Goal: Task Accomplishment & Management: Use online tool/utility

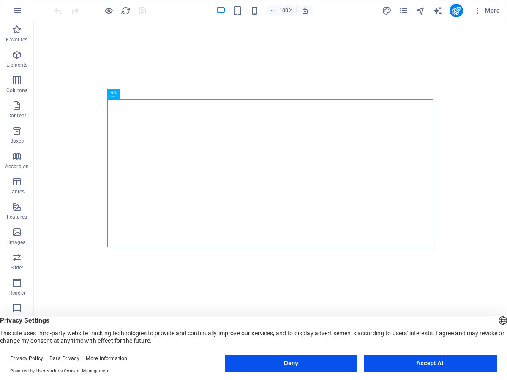
click at [297, 364] on button "Deny" at bounding box center [291, 363] width 133 height 17
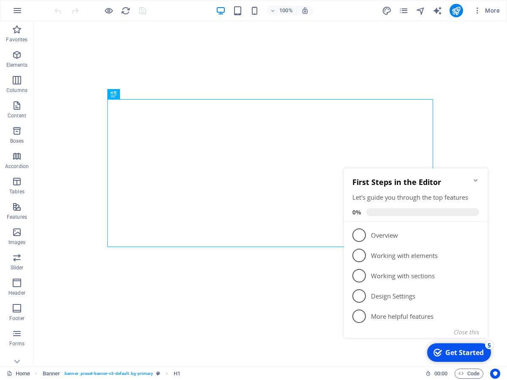
click at [475, 177] on icon "Minimize checklist" at bounding box center [475, 180] width 7 height 7
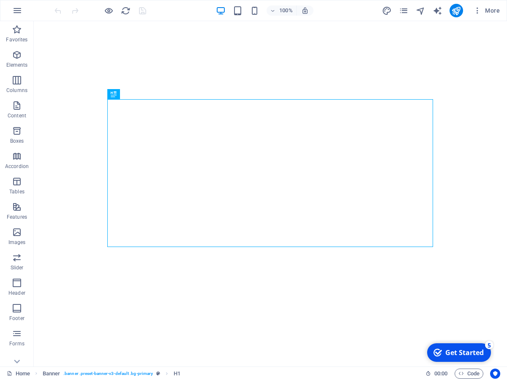
click at [480, 350] on div "Get Started" at bounding box center [464, 352] width 38 height 9
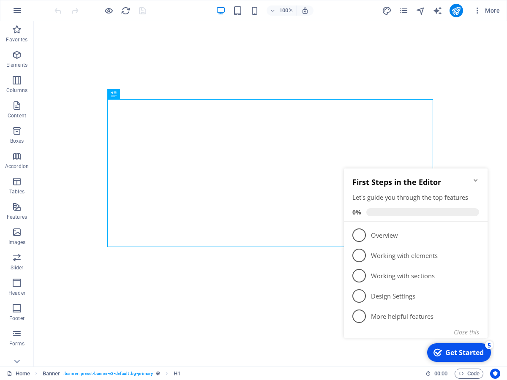
click at [476, 179] on icon "Minimize checklist" at bounding box center [475, 180] width 7 height 7
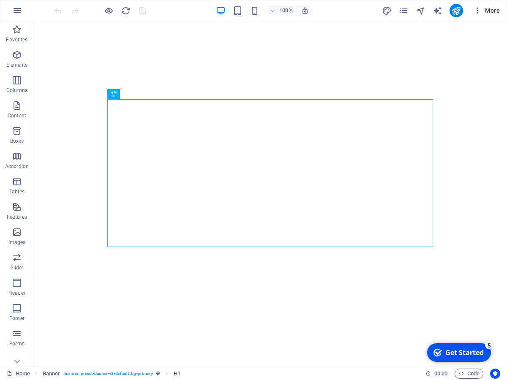
click at [482, 12] on icon "button" at bounding box center [477, 10] width 8 height 8
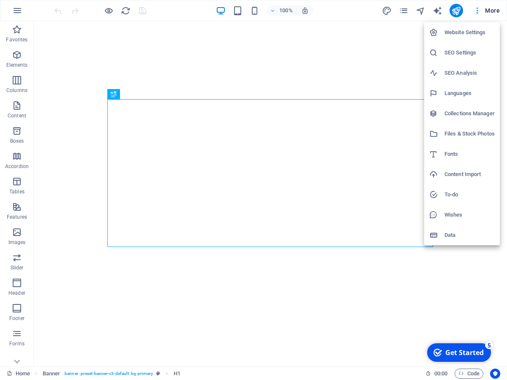
click at [454, 196] on h6 "To-do" at bounding box center [470, 195] width 50 height 10
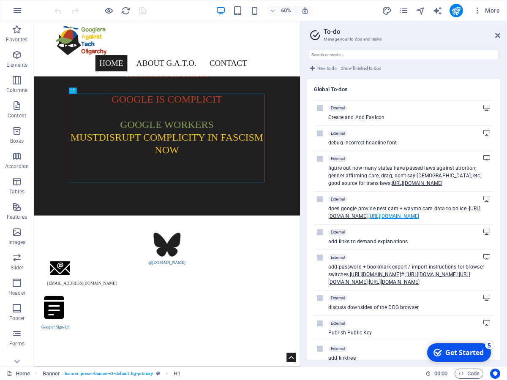
scroll to position [59, 0]
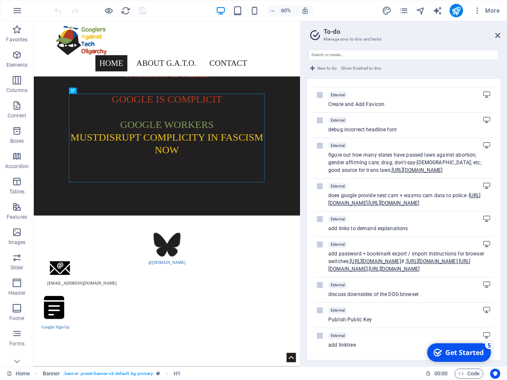
click at [319, 216] on label at bounding box center [320, 219] width 6 height 6
click at [0, 0] on input "checkbox" at bounding box center [0, 0] width 0 height 0
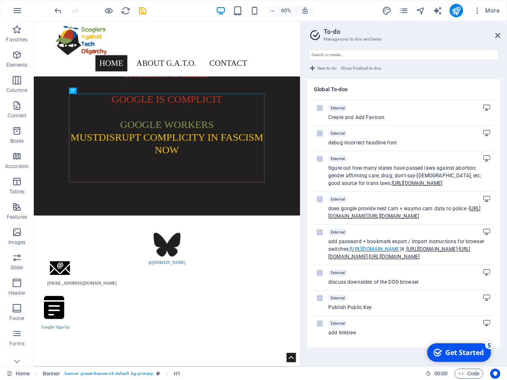
scroll to position [33, 0]
click at [501, 36] on aside "To-do Manage your to-dos and tasks New to-do Show finished to-dos Global To-dos…" at bounding box center [403, 194] width 207 height 346
click at [499, 38] on icon at bounding box center [497, 35] width 5 height 7
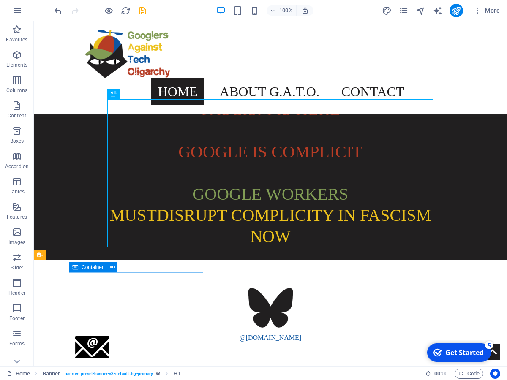
click at [90, 267] on span "Container" at bounding box center [93, 267] width 22 height 5
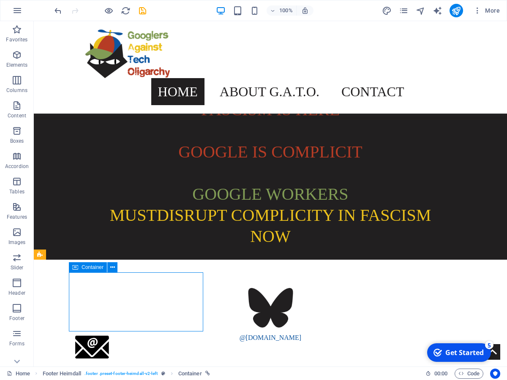
click at [90, 267] on span "Container" at bounding box center [93, 267] width 22 height 5
select select "px"
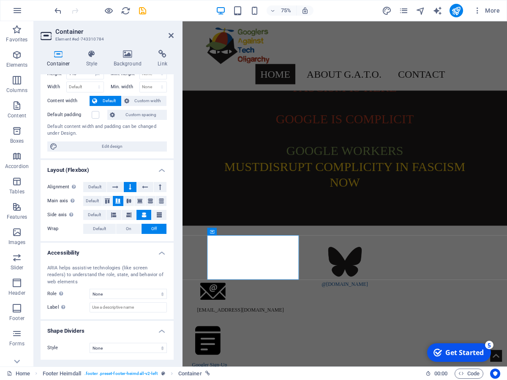
scroll to position [0, 0]
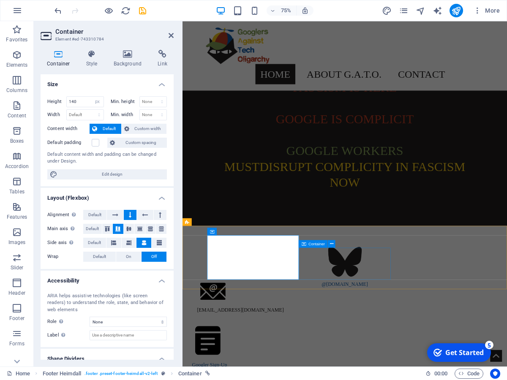
click at [313, 244] on span "Container" at bounding box center [316, 244] width 16 height 4
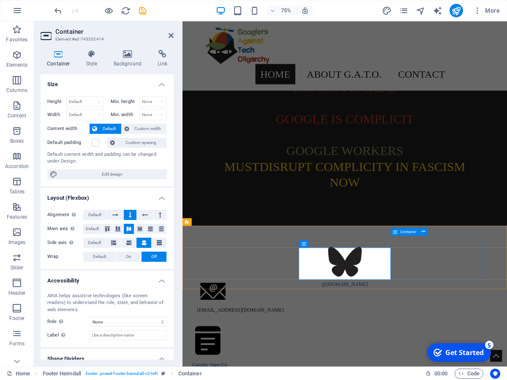
click at [405, 232] on span "Container" at bounding box center [408, 232] width 16 height 4
select select "px"
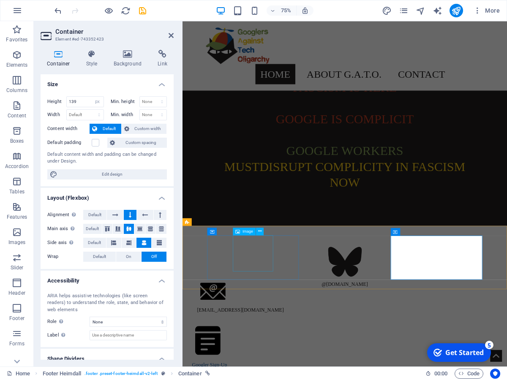
click at [288, 329] on figure at bounding box center [398, 342] width 407 height 48
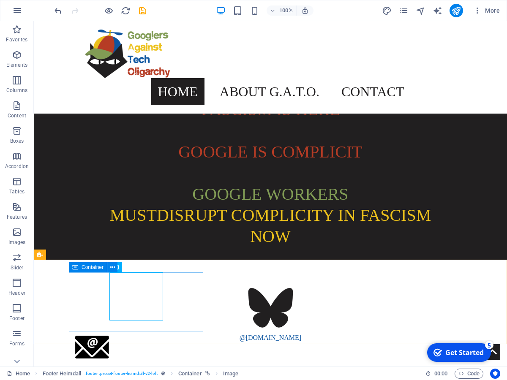
click at [87, 266] on span "Container" at bounding box center [93, 267] width 22 height 5
select select "px"
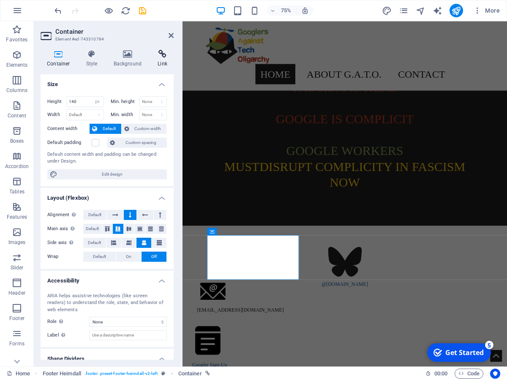
click at [159, 60] on h4 "Link" at bounding box center [162, 59] width 22 height 18
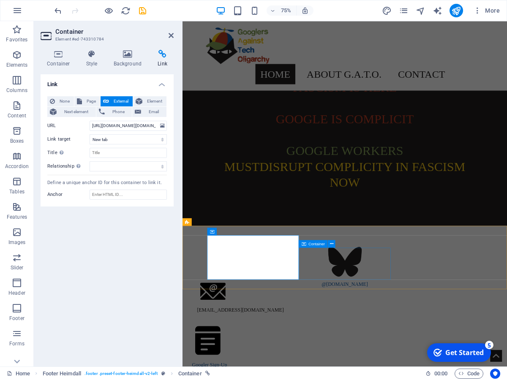
click at [312, 244] on span "Container" at bounding box center [316, 244] width 16 height 4
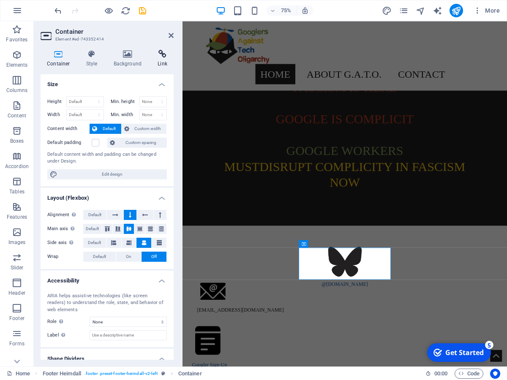
click at [161, 60] on h4 "Link" at bounding box center [162, 59] width 22 height 18
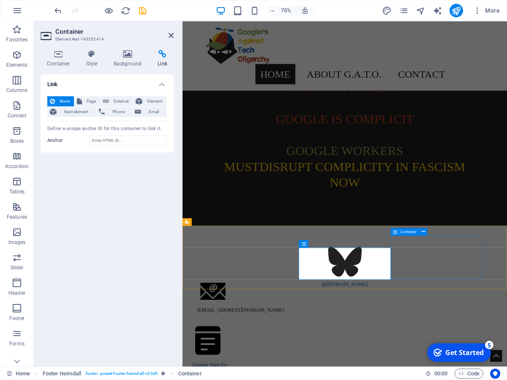
click at [407, 234] on span "Container" at bounding box center [408, 232] width 16 height 4
select select "px"
select select "2"
select select
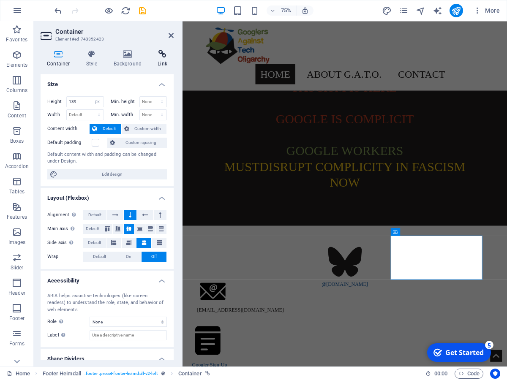
click at [159, 63] on h4 "Link" at bounding box center [162, 59] width 22 height 18
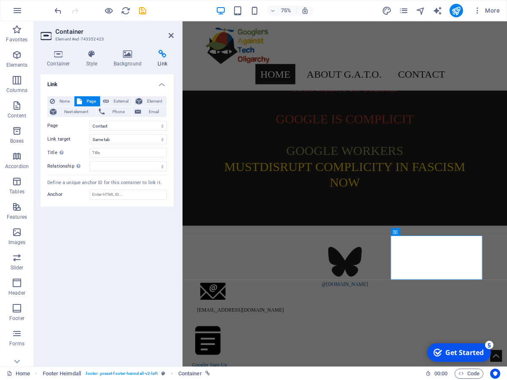
click at [448, 380] on html "Skip to main content Home About G.A.T.O. Mission Demands History Contact Google…" at bounding box center [399, 252] width 433 height 463
click at [63, 52] on icon at bounding box center [59, 54] width 36 height 8
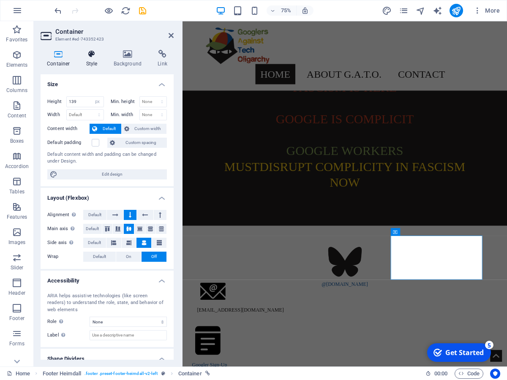
click at [95, 55] on icon at bounding box center [92, 54] width 24 height 8
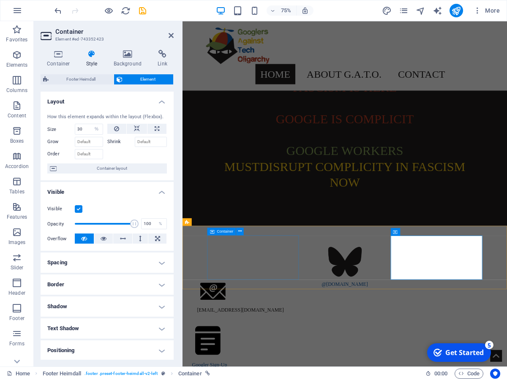
click at [221, 232] on span "Container" at bounding box center [225, 231] width 16 height 4
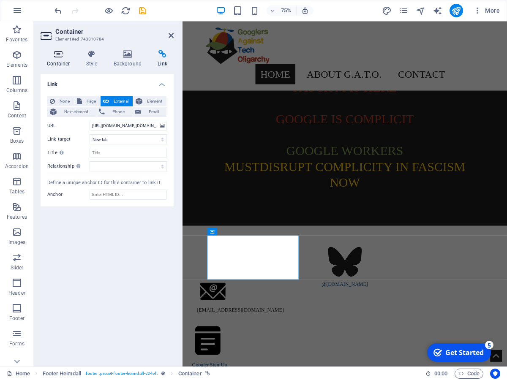
click at [62, 58] on icon at bounding box center [59, 54] width 36 height 8
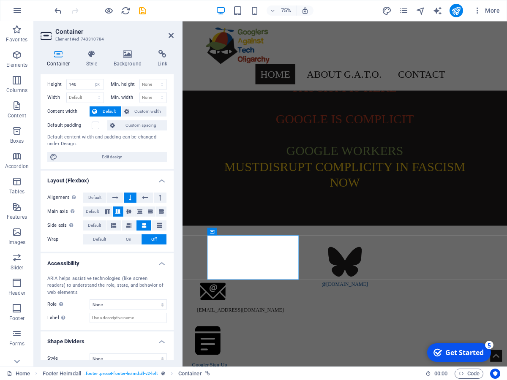
scroll to position [28, 0]
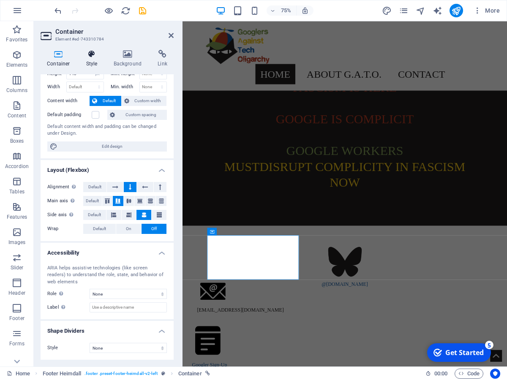
click at [87, 57] on icon at bounding box center [92, 54] width 24 height 8
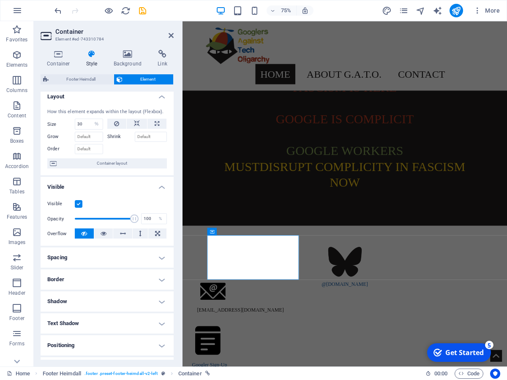
scroll to position [0, 0]
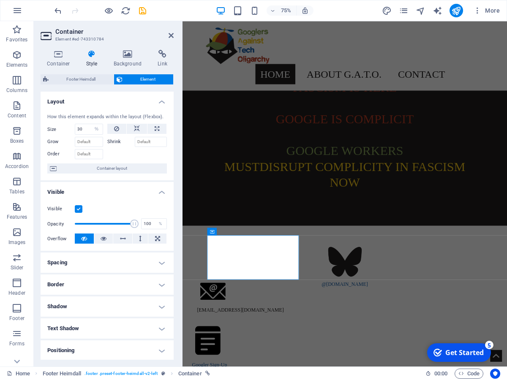
click at [348, 380] on html "Skip to main content Home About G.A.T.O. Mission Demands History Contact Google…" at bounding box center [399, 252] width 433 height 463
click at [446, 380] on html "Skip to main content Home About G.A.T.O. Mission Demands History Contact Google…" at bounding box center [399, 252] width 433 height 463
click at [175, 35] on aside "Container Element #ed-743310784 Container Style Background Link Size Height 140…" at bounding box center [108, 194] width 149 height 346
click at [172, 36] on icon at bounding box center [171, 35] width 5 height 7
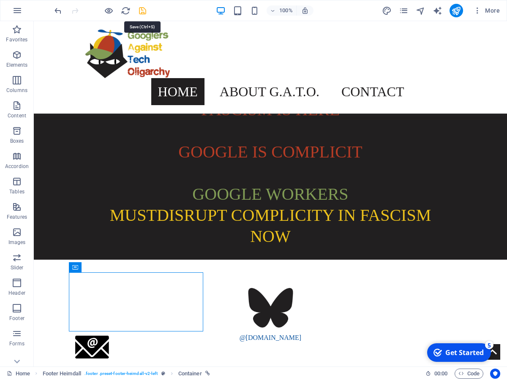
click at [143, 13] on icon "save" at bounding box center [143, 11] width 10 height 10
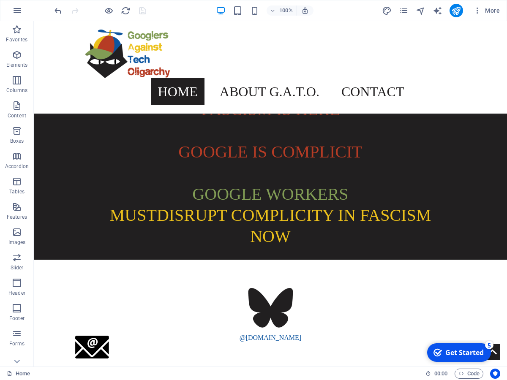
click at [359, 365] on html "Skip to main content Home About G.A.T.O. Mission Demands History Contact Google…" at bounding box center [270, 235] width 473 height 428
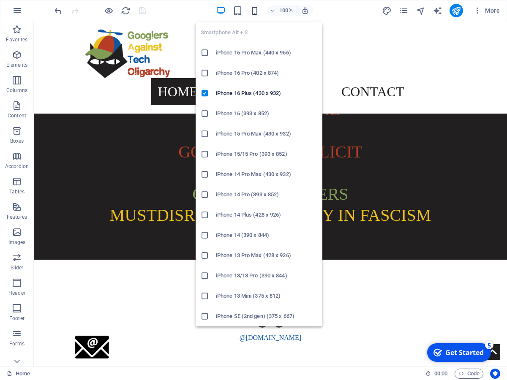
click at [252, 12] on icon "button" at bounding box center [255, 11] width 10 height 10
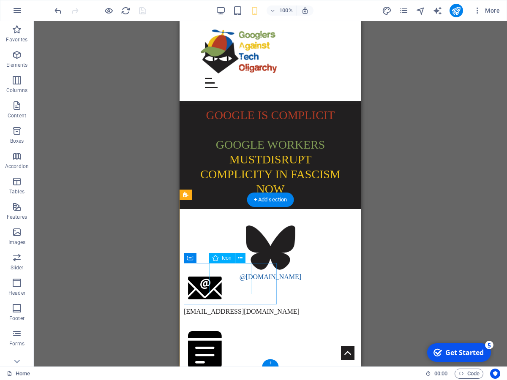
scroll to position [27, 0]
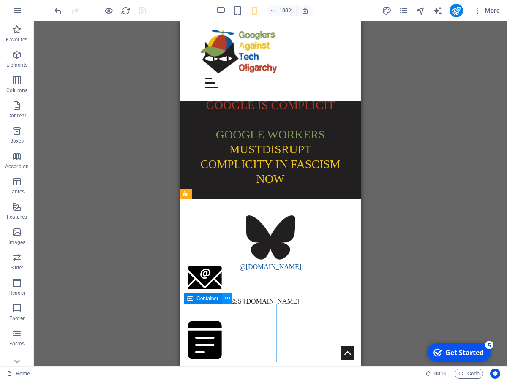
click at [228, 303] on icon at bounding box center [227, 298] width 5 height 9
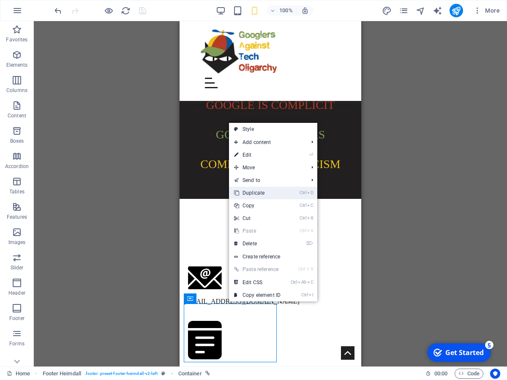
click at [267, 195] on link "Ctrl D Duplicate" at bounding box center [257, 193] width 57 height 13
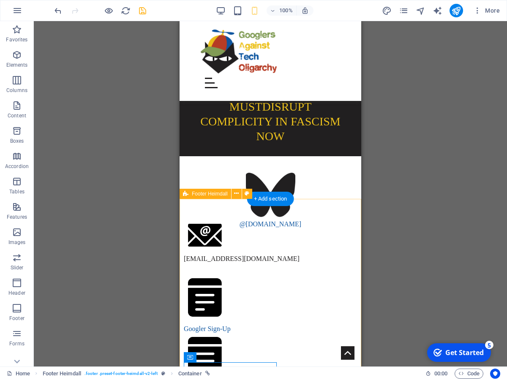
scroll to position [85, 0]
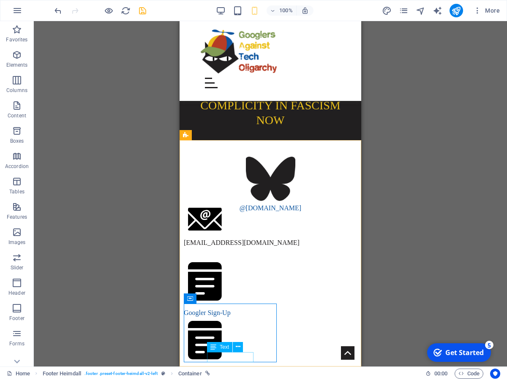
click at [226, 347] on span "Text" at bounding box center [224, 347] width 9 height 5
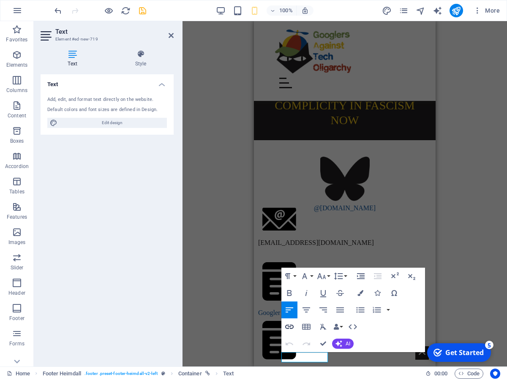
click at [290, 327] on icon "button" at bounding box center [289, 327] width 8 height 4
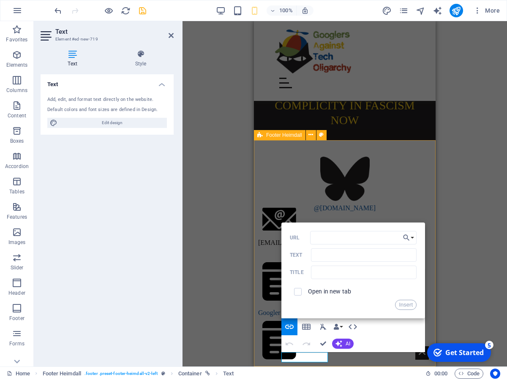
click at [318, 365] on div "@[DOMAIN_NAME] [DOMAIN_NAME][EMAIL_ADDRESS][DOMAIN_NAME] Googler Sign-Up ​ ​ Go…" at bounding box center [345, 254] width 182 height 229
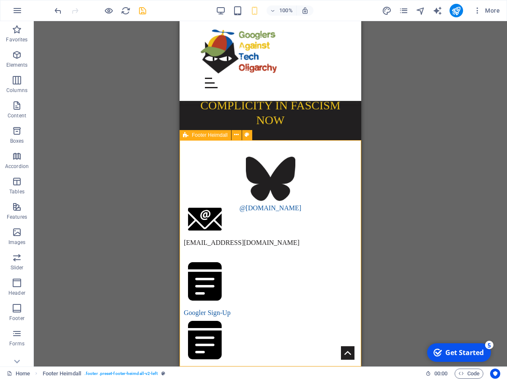
click at [321, 362] on div "@[DOMAIN_NAME] [DOMAIN_NAME][EMAIL_ADDRESS][DOMAIN_NAME] Googler Sign-Up Google…" at bounding box center [271, 254] width 182 height 229
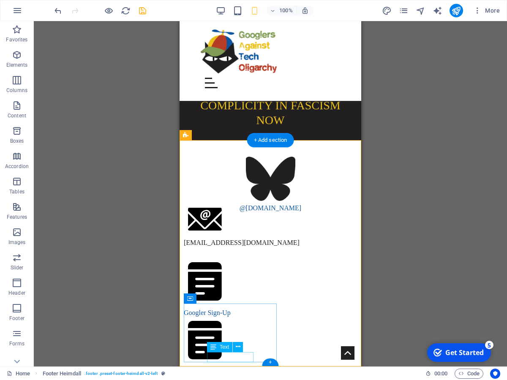
click at [246, 367] on div "Googler Sign-Up" at bounding box center [270, 372] width 173 height 10
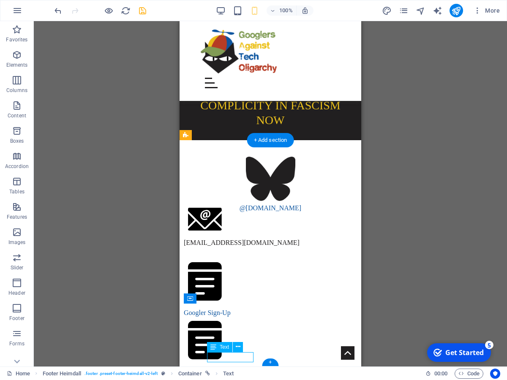
click at [246, 367] on div "Googler Sign-Up" at bounding box center [270, 372] width 173 height 10
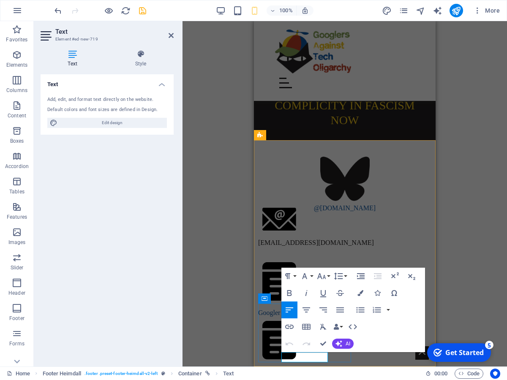
click at [316, 367] on p "Googler Sign-Up" at bounding box center [344, 372] width 173 height 10
click at [325, 367] on p "Googler Sign-Up" at bounding box center [344, 372] width 173 height 10
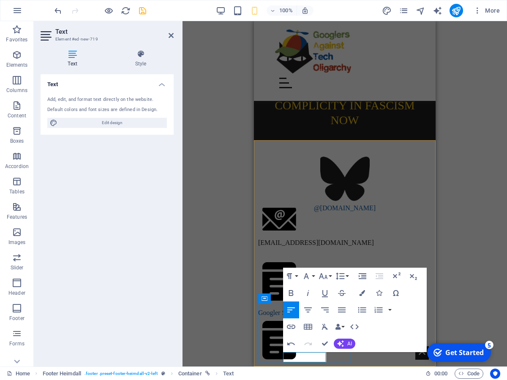
click at [303, 367] on p "GATO Linktree" at bounding box center [344, 372] width 173 height 10
click at [426, 244] on div "@[DOMAIN_NAME] [DOMAIN_NAME][EMAIL_ADDRESS][DOMAIN_NAME] Googler Sign-Up GATO L…" at bounding box center [345, 254] width 182 height 229
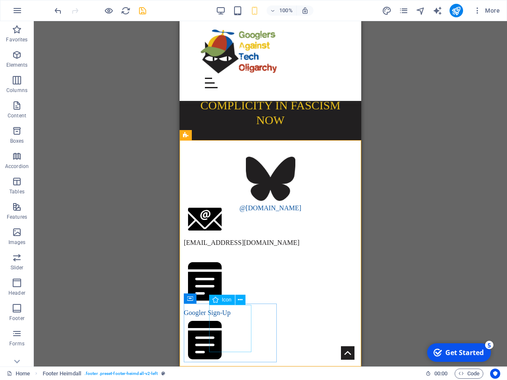
click at [227, 303] on span "Icon" at bounding box center [227, 299] width 10 height 5
click at [230, 299] on icon at bounding box center [227, 298] width 5 height 9
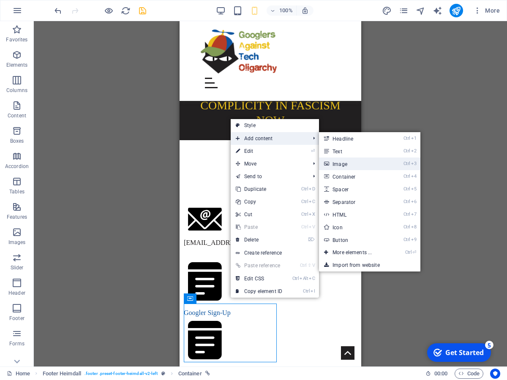
click at [349, 160] on link "Ctrl 3 Image" at bounding box center [354, 164] width 70 height 13
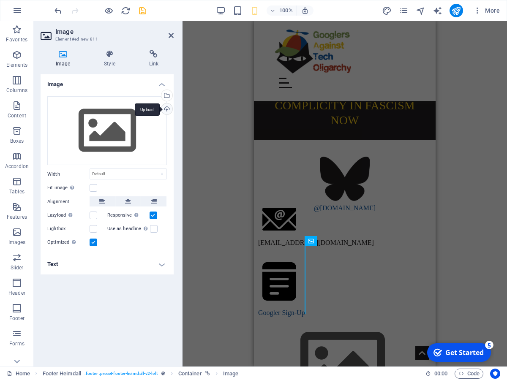
click at [167, 110] on div "Upload" at bounding box center [166, 110] width 13 height 13
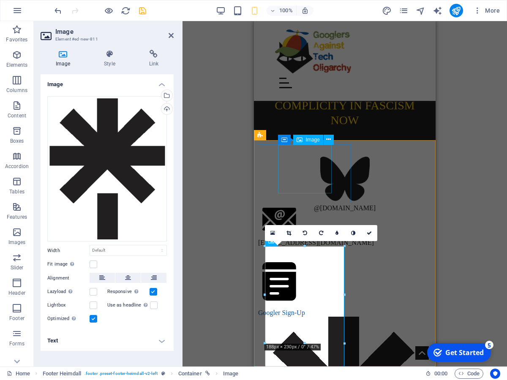
click at [314, 166] on figure at bounding box center [344, 179] width 173 height 49
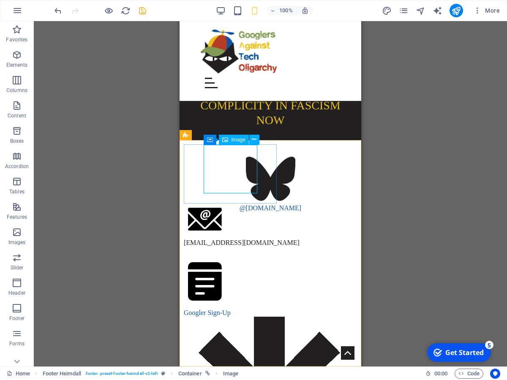
click at [236, 140] on span "Image" at bounding box center [239, 139] width 14 height 5
select select "px"
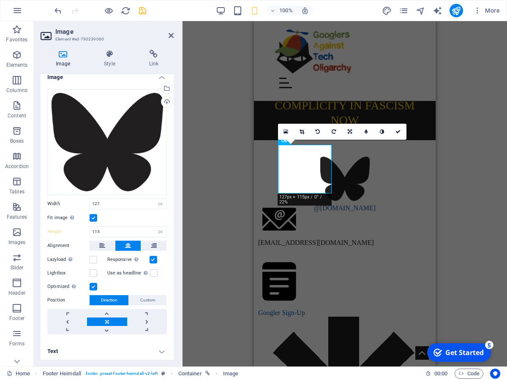
scroll to position [9, 0]
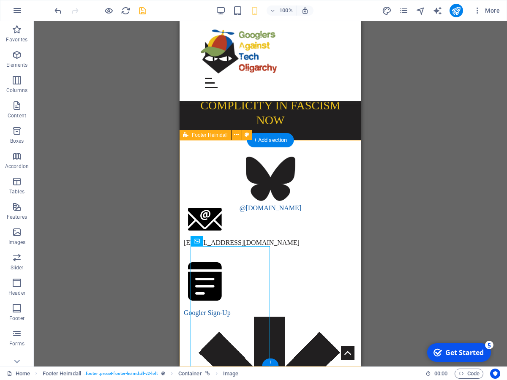
click at [292, 328] on div "@[DOMAIN_NAME] [DOMAIN_NAME][EMAIL_ADDRESS][DOMAIN_NAME] Googler Sign-Up GATO L…" at bounding box center [271, 254] width 182 height 229
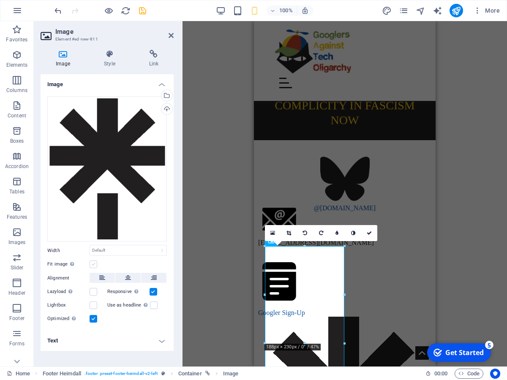
click at [92, 267] on label at bounding box center [94, 265] width 8 height 8
click at [0, 0] on input "Fit image Automatically fit image to a fixed width and height" at bounding box center [0, 0] width 0 height 0
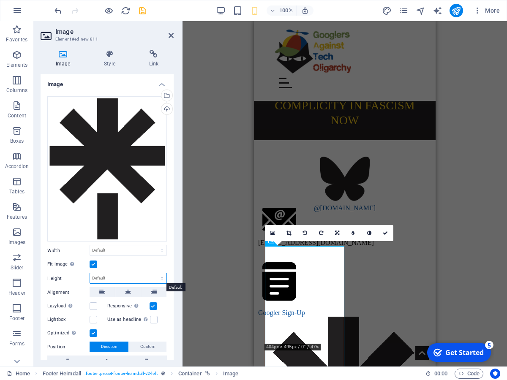
click at [90, 273] on select "Default auto px" at bounding box center [128, 278] width 76 height 10
select select "px"
click option "px" at bounding box center [0, 0] width 0 height 0
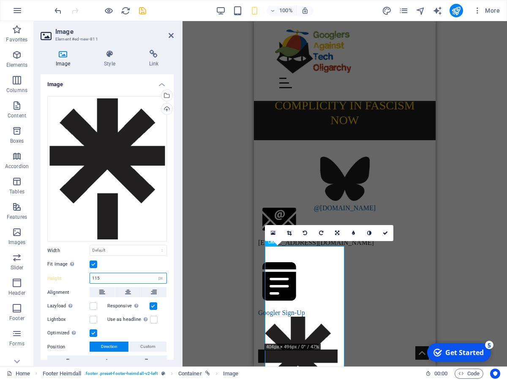
type input "115"
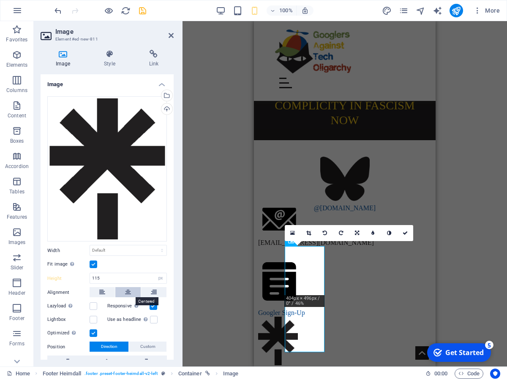
click at [130, 288] on icon at bounding box center [128, 292] width 6 height 10
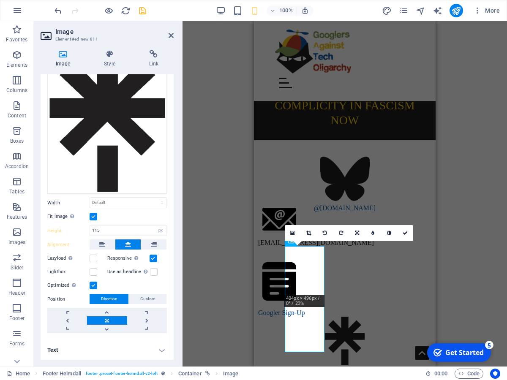
scroll to position [48, 0]
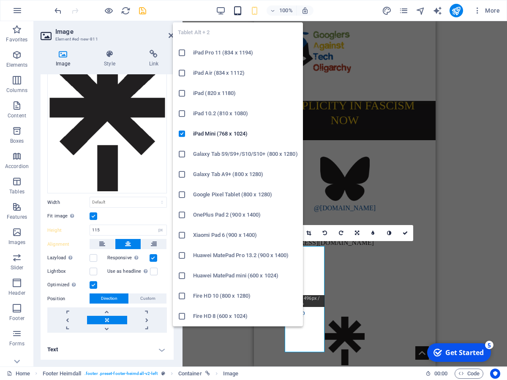
click at [235, 14] on icon "button" at bounding box center [238, 11] width 10 height 10
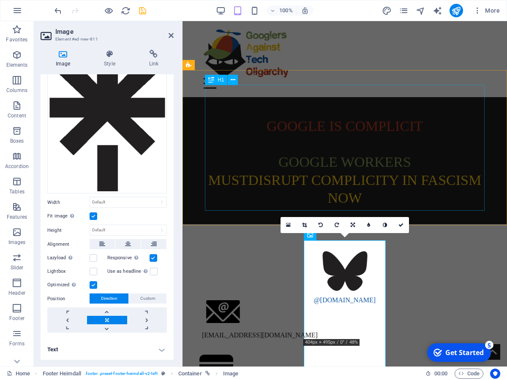
scroll to position [19, 0]
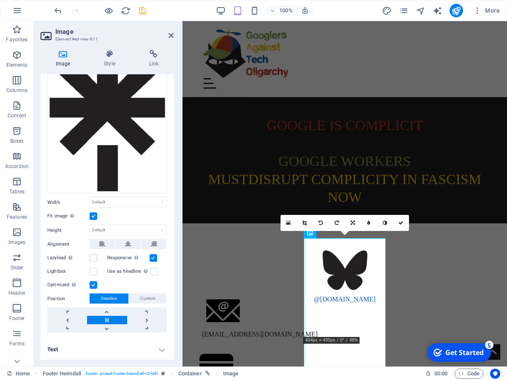
click at [57, 56] on icon at bounding box center [63, 54] width 45 height 8
click at [131, 246] on icon at bounding box center [128, 244] width 6 height 10
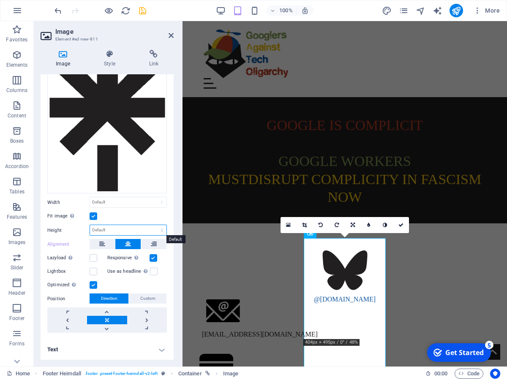
click at [90, 225] on select "Default auto px" at bounding box center [128, 230] width 76 height 10
select select "px"
click option "px" at bounding box center [0, 0] width 0 height 0
drag, startPoint x: 115, startPoint y: 230, endPoint x: 85, endPoint y: 227, distance: 29.7
click at [90, 227] on input "238" at bounding box center [128, 230] width 76 height 10
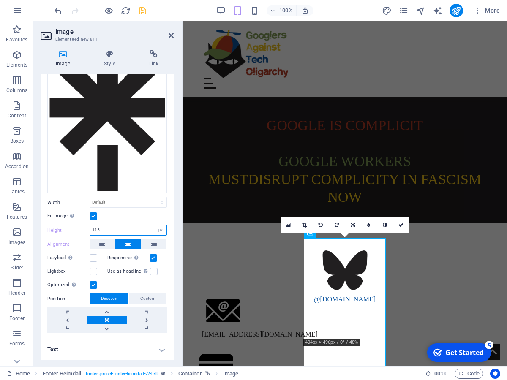
type input "115"
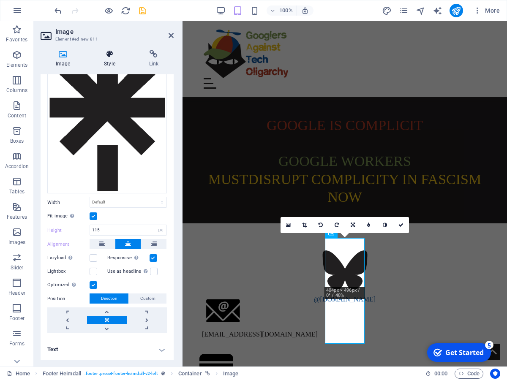
click at [113, 62] on h4 "Style" at bounding box center [111, 59] width 45 height 18
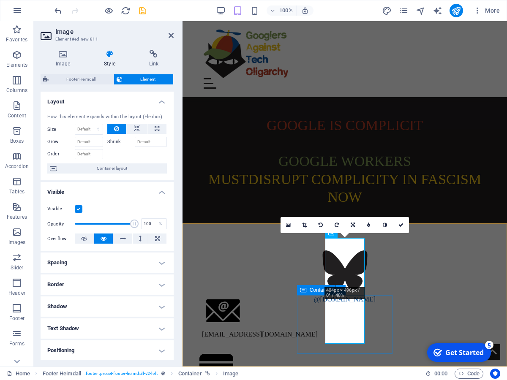
click at [341, 289] on icon at bounding box center [340, 290] width 5 height 9
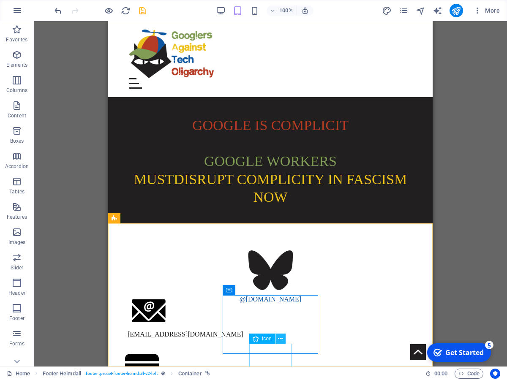
click at [281, 339] on icon at bounding box center [280, 339] width 5 height 9
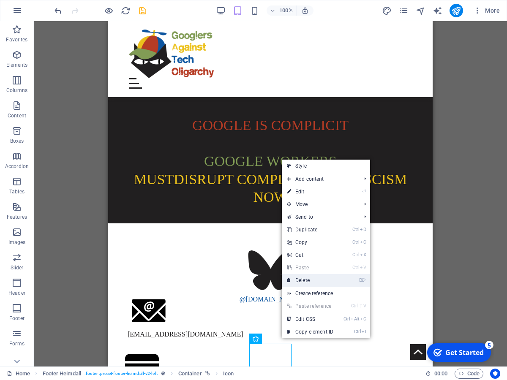
click at [321, 276] on link "⌦ Delete" at bounding box center [310, 280] width 57 height 13
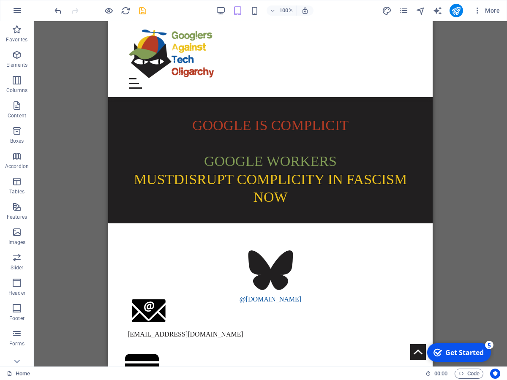
click at [222, 16] on div "100%" at bounding box center [265, 11] width 98 height 14
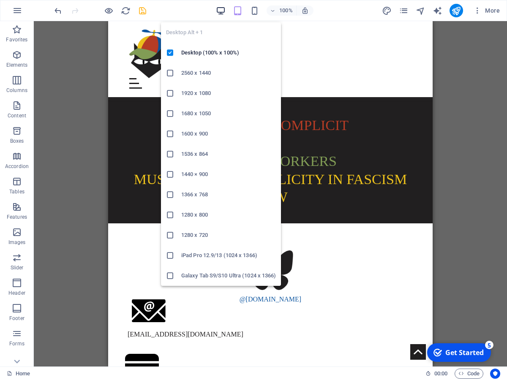
click at [222, 13] on icon "button" at bounding box center [221, 11] width 10 height 10
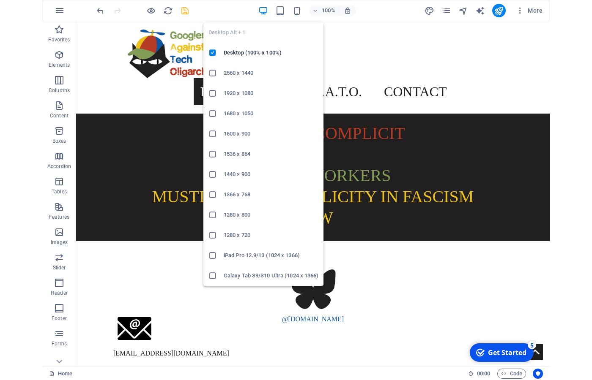
scroll to position [0, 0]
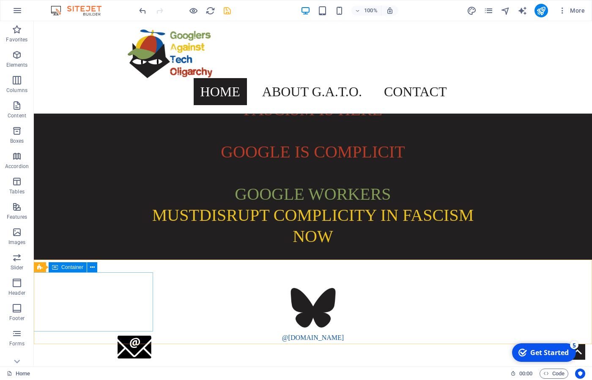
click at [58, 267] on div "Container" at bounding box center [68, 267] width 38 height 10
select select "%"
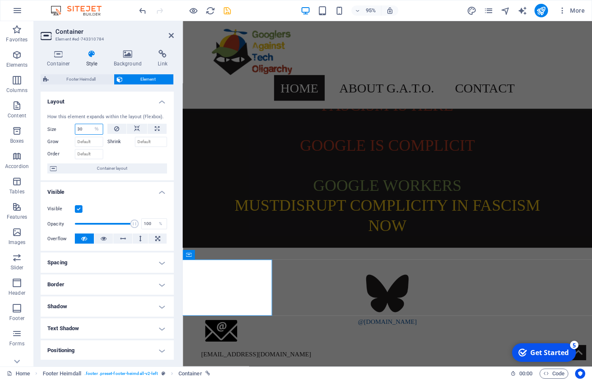
drag, startPoint x: 75, startPoint y: 129, endPoint x: 68, endPoint y: 129, distance: 7.6
click at [75, 129] on input "30" at bounding box center [88, 129] width 27 height 10
type input "20"
click at [271, 269] on span "Container" at bounding box center [275, 270] width 21 height 5
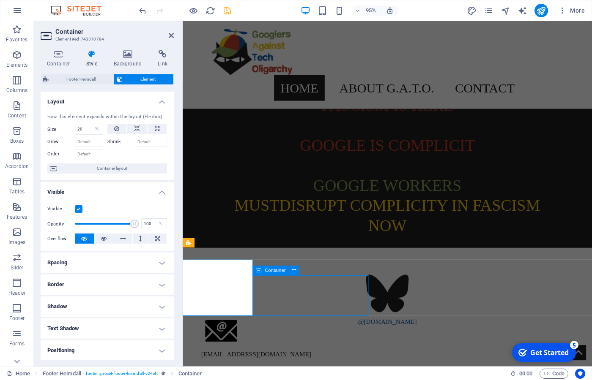
select select "%"
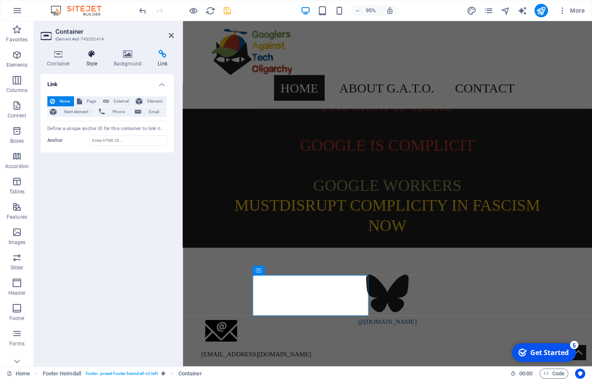
click at [89, 59] on h4 "Style" at bounding box center [93, 59] width 27 height 18
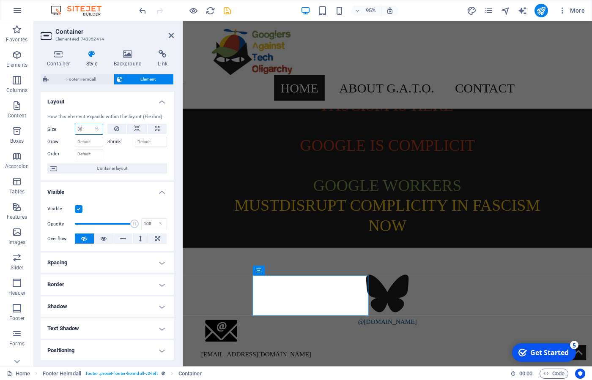
drag, startPoint x: 86, startPoint y: 129, endPoint x: 71, endPoint y: 131, distance: 14.9
click at [75, 131] on input "30" at bounding box center [88, 129] width 27 height 10
type input "20"
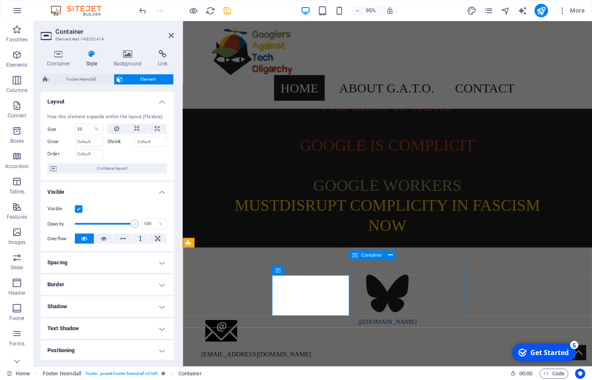
click at [366, 257] on span "Container" at bounding box center [370, 255] width 21 height 5
select select "%"
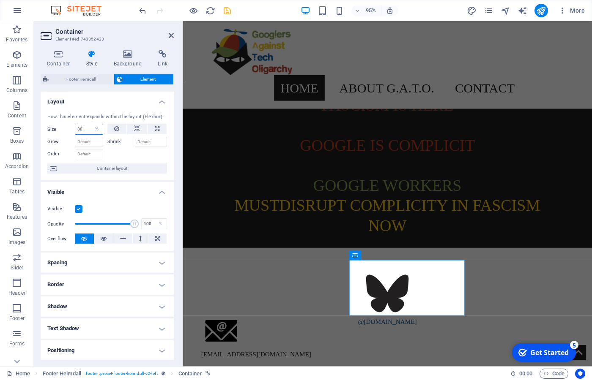
drag, startPoint x: 85, startPoint y: 130, endPoint x: 69, endPoint y: 128, distance: 16.6
click at [75, 128] on input "30" at bounding box center [88, 129] width 27 height 10
type input "20"
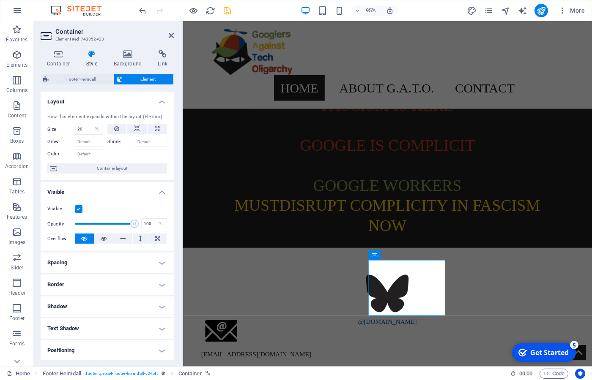
click at [469, 350] on html "Skip to main content Home About G.A.T.O. Mission Demands History Contact Google…" at bounding box center [398, 264] width 431 height 487
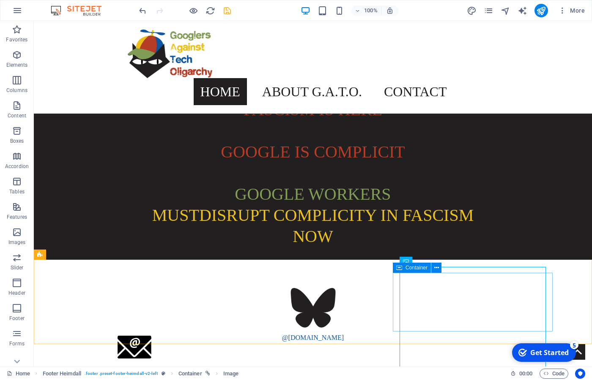
click at [399, 270] on icon at bounding box center [399, 268] width 6 height 10
select select "px"
select select "%"
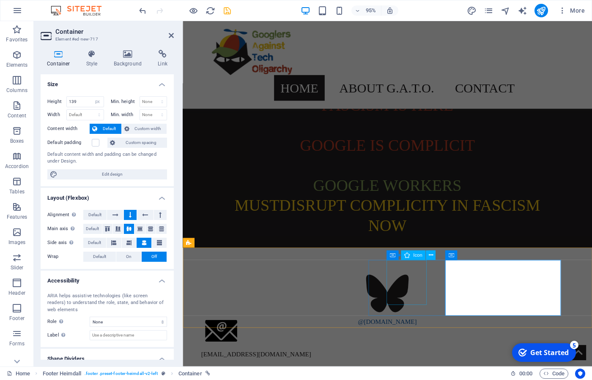
scroll to position [28, 0]
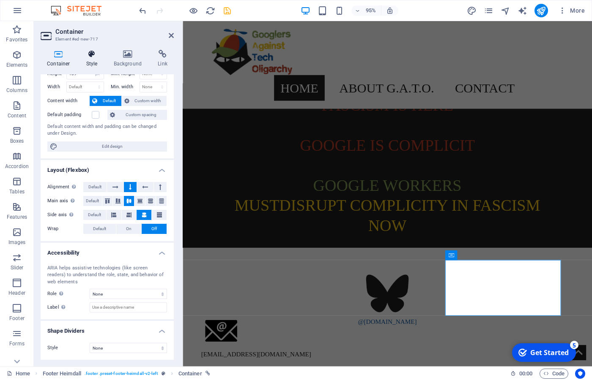
click at [93, 61] on h4 "Style" at bounding box center [93, 59] width 27 height 18
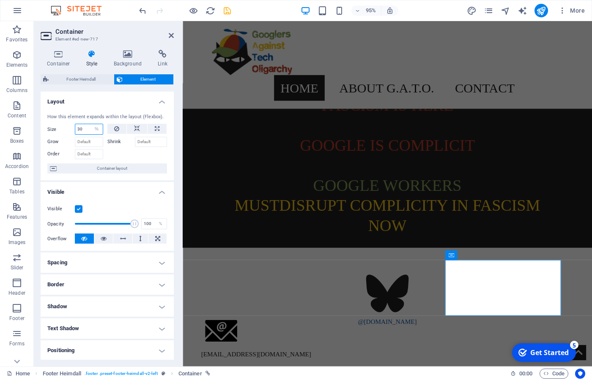
drag, startPoint x: 87, startPoint y: 133, endPoint x: 70, endPoint y: 132, distance: 16.5
click at [75, 132] on input "30" at bounding box center [88, 129] width 27 height 10
type input "20"
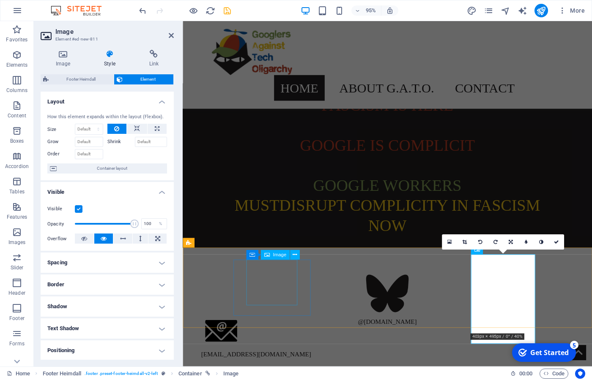
click at [276, 301] on figure at bounding box center [397, 308] width 405 height 48
select select "px"
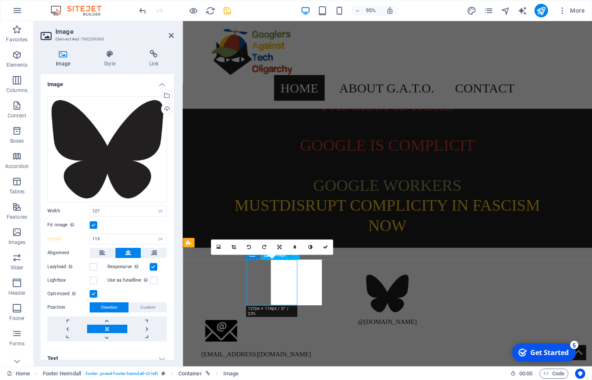
type input "114"
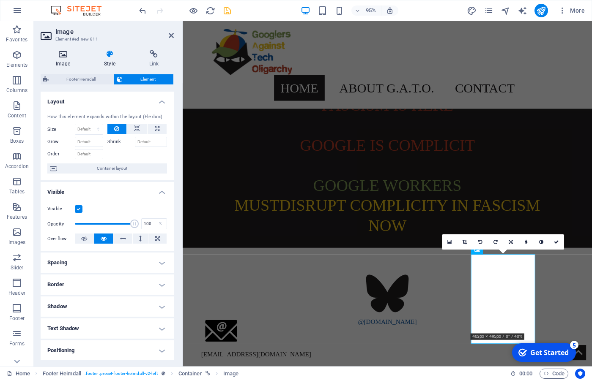
click at [70, 60] on h4 "Image" at bounding box center [65, 59] width 48 height 18
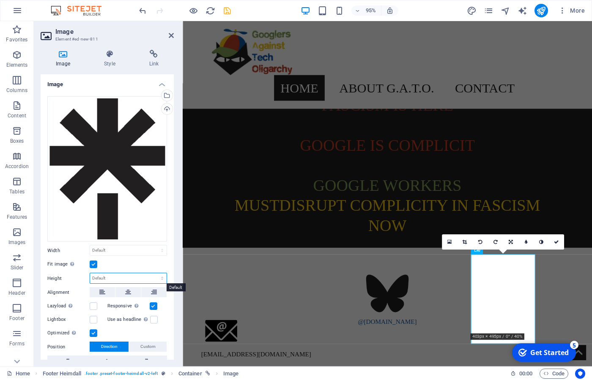
click at [90, 273] on select "Default auto px" at bounding box center [128, 278] width 76 height 10
select select "px"
click option "px" at bounding box center [0, 0] width 0 height 0
click at [109, 279] on input "196" at bounding box center [128, 278] width 76 height 10
drag, startPoint x: 104, startPoint y: 280, endPoint x: 88, endPoint y: 276, distance: 15.8
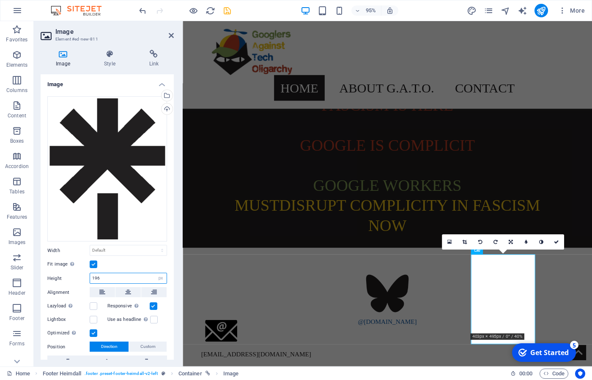
click at [90, 276] on input "196" at bounding box center [128, 278] width 76 height 10
type input "114"
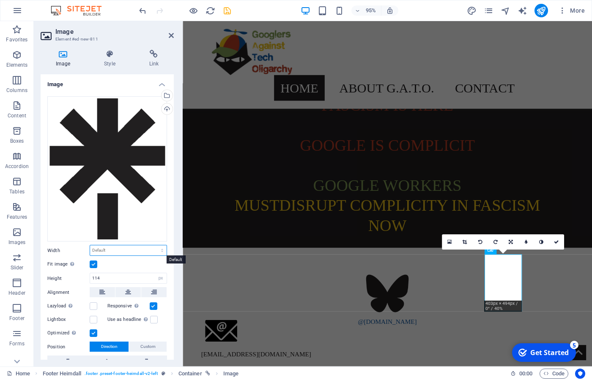
click at [90, 246] on select "Default auto px rem % em vh vw" at bounding box center [128, 251] width 76 height 10
select select "px"
click option "px" at bounding box center [0, 0] width 0 height 0
click at [134, 250] on input "93" at bounding box center [128, 251] width 76 height 10
drag, startPoint x: 115, startPoint y: 250, endPoint x: 83, endPoint y: 250, distance: 32.1
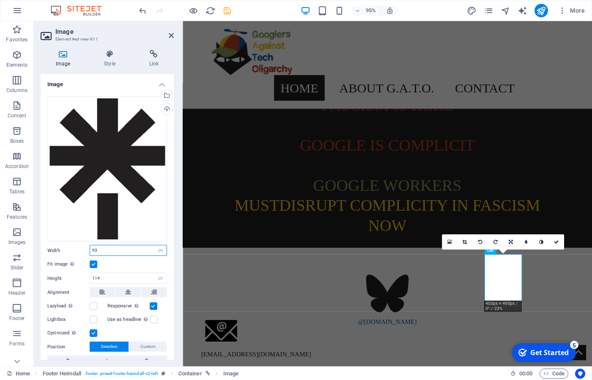
click at [90, 250] on input "93" at bounding box center [128, 251] width 76 height 10
drag, startPoint x: 101, startPoint y: 254, endPoint x: 83, endPoint y: 250, distance: 19.0
click at [90, 250] on input "80" at bounding box center [128, 251] width 76 height 10
type input "70"
click at [94, 267] on label at bounding box center [94, 265] width 8 height 8
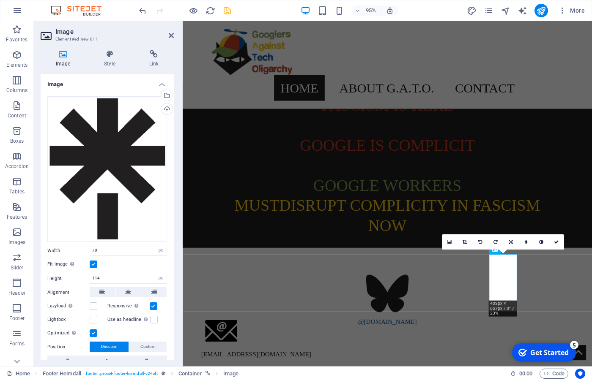
click at [0, 0] on input "Fit image Automatically fit image to a fixed width and height" at bounding box center [0, 0] width 0 height 0
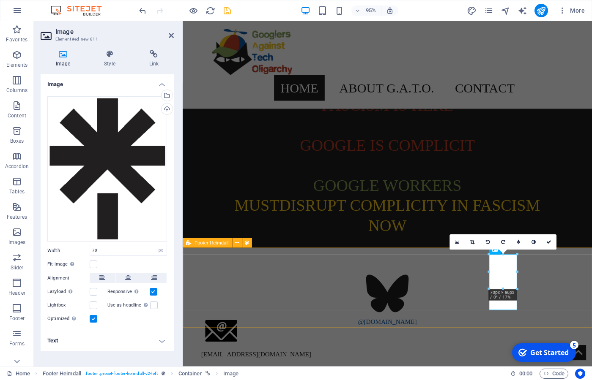
click at [507, 330] on div "@[DOMAIN_NAME] [DOMAIN_NAME][EMAIL_ADDRESS][DOMAIN_NAME] Googler Sign-Up GATO L…" at bounding box center [398, 384] width 431 height 248
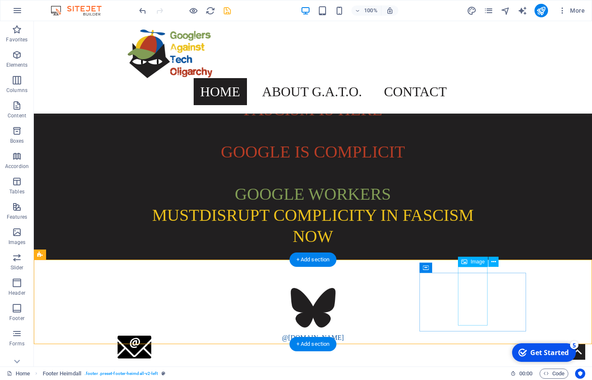
click at [473, 262] on span "Image" at bounding box center [477, 261] width 14 height 5
select select "px"
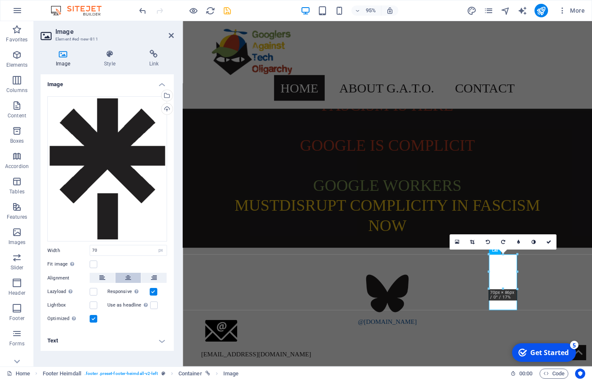
click at [126, 278] on icon at bounding box center [128, 278] width 6 height 10
click at [102, 63] on h4 "Style" at bounding box center [111, 59] width 45 height 18
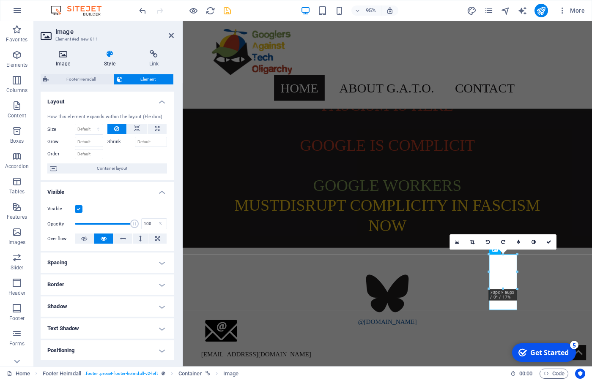
click at [65, 65] on h4 "Image" at bounding box center [65, 59] width 48 height 18
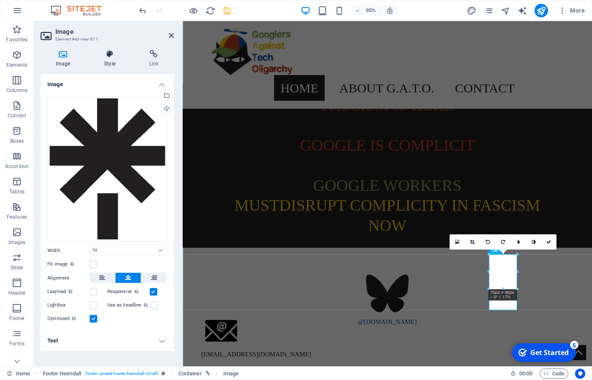
click at [103, 57] on icon at bounding box center [109, 54] width 41 height 8
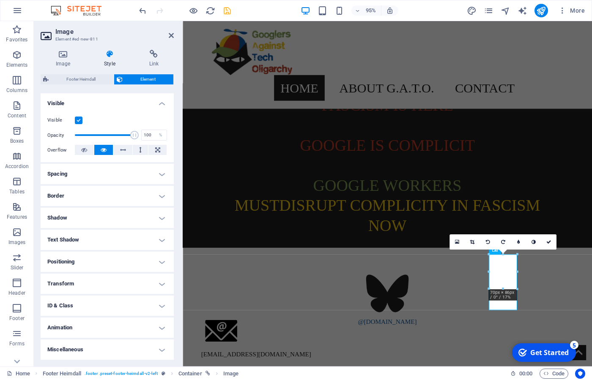
scroll to position [0, 0]
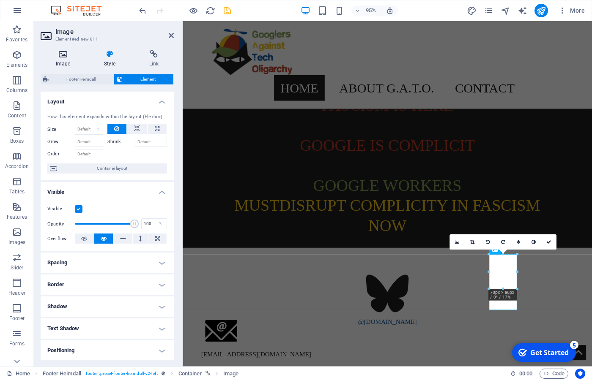
click at [63, 57] on icon at bounding box center [63, 54] width 45 height 8
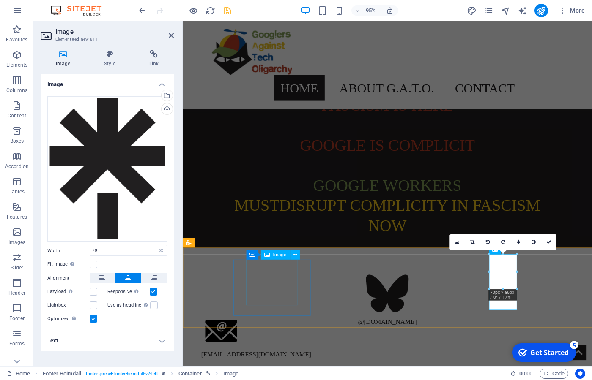
click at [280, 284] on figure at bounding box center [397, 308] width 405 height 48
select select "px"
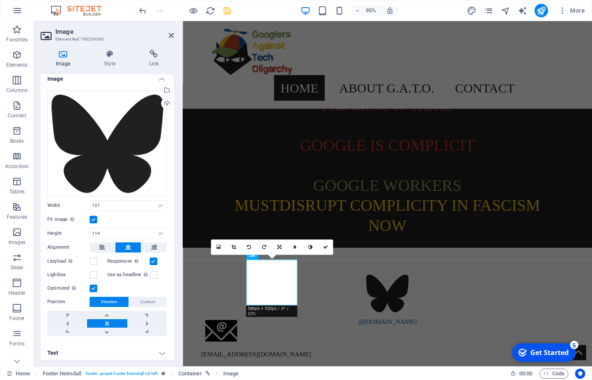
scroll to position [9, 0]
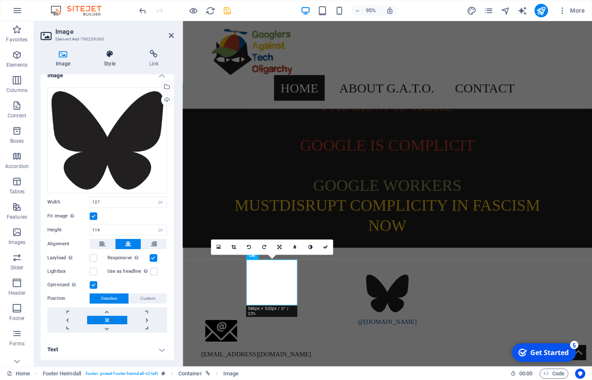
click at [108, 55] on icon at bounding box center [109, 54] width 41 height 8
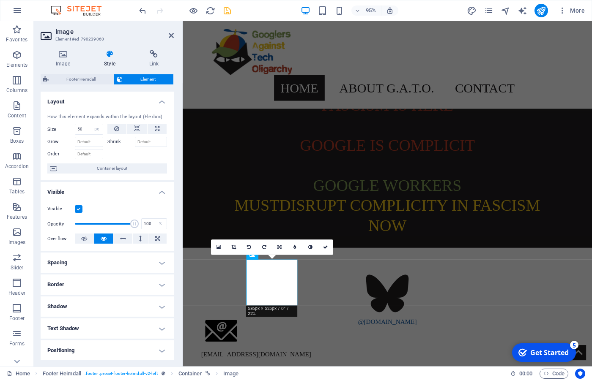
scroll to position [86, 0]
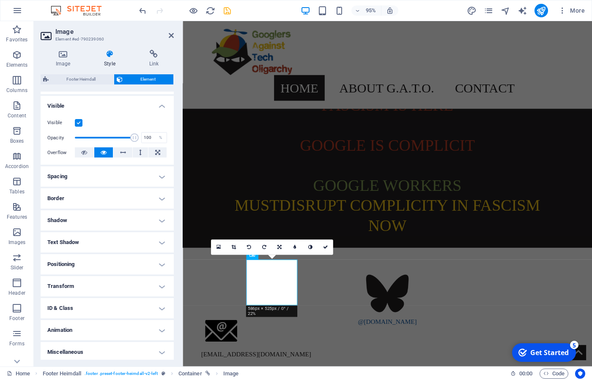
click at [156, 181] on h4 "Spacing" at bounding box center [107, 176] width 133 height 20
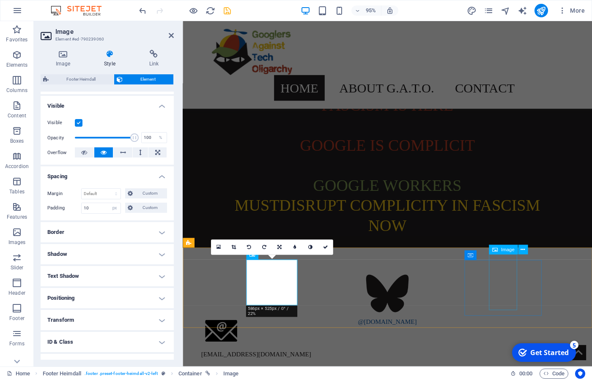
select select "px"
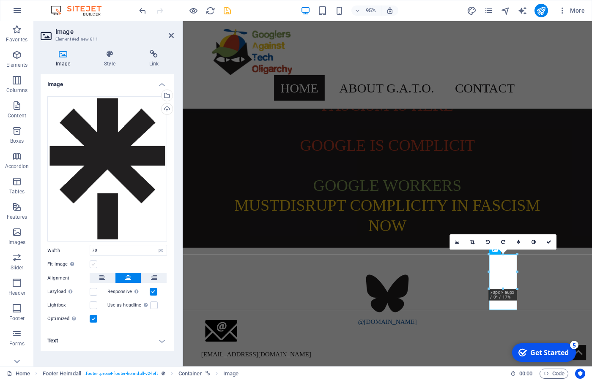
click at [93, 266] on label at bounding box center [94, 265] width 8 height 8
click at [0, 0] on input "Fit image Automatically fit image to a fixed width and height" at bounding box center [0, 0] width 0 height 0
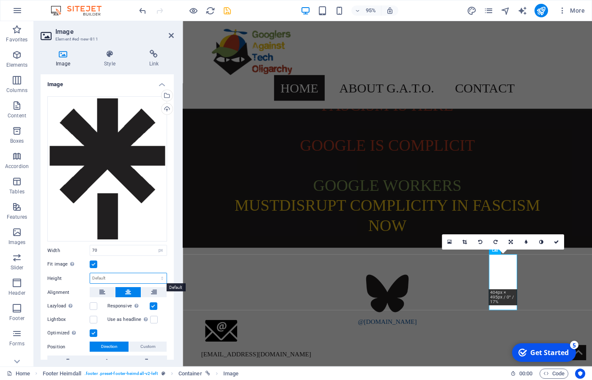
click at [90, 273] on select "Default auto px" at bounding box center [128, 278] width 76 height 10
select select "px"
click option "px" at bounding box center [0, 0] width 0 height 0
click at [123, 278] on input "86" at bounding box center [128, 278] width 76 height 10
drag, startPoint x: 115, startPoint y: 279, endPoint x: 85, endPoint y: 278, distance: 30.0
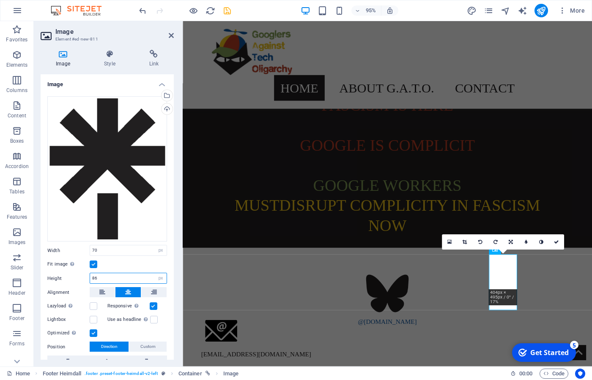
click at [90, 278] on input "86" at bounding box center [128, 278] width 76 height 10
type input "114"
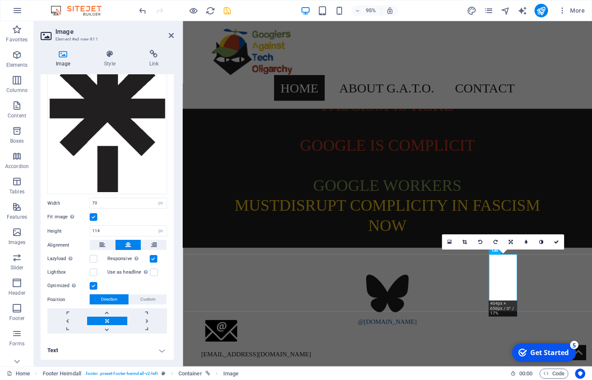
scroll to position [48, 0]
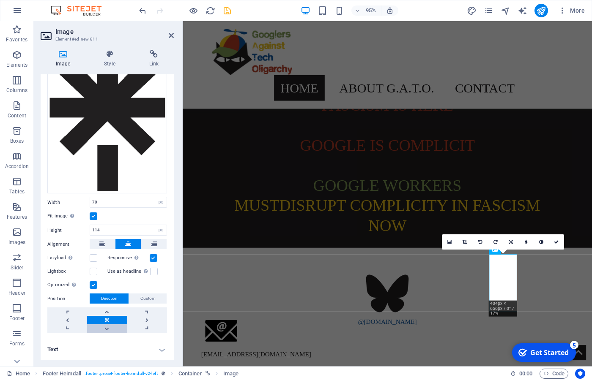
click at [107, 328] on link at bounding box center [107, 329] width 40 height 8
click at [109, 321] on link at bounding box center [107, 320] width 40 height 8
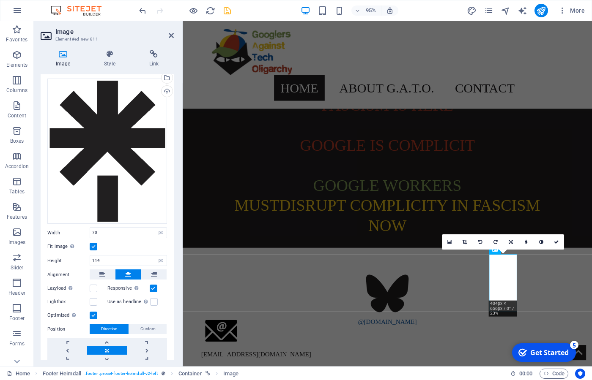
scroll to position [0, 0]
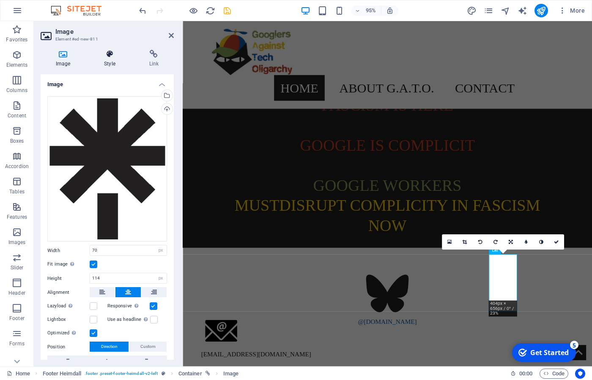
click at [104, 59] on h4 "Style" at bounding box center [111, 59] width 45 height 18
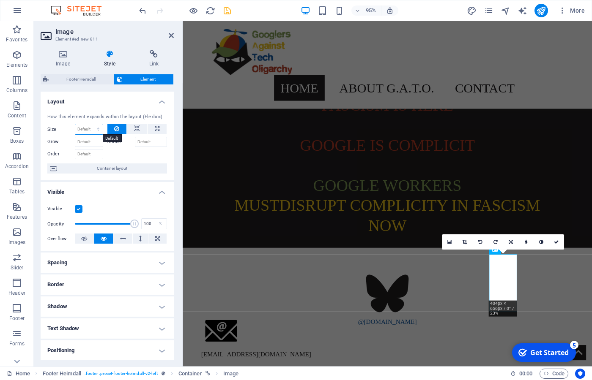
click at [75, 124] on select "Default auto px % 1/1 1/2 1/3 1/4 1/5 1/6 1/7 1/8 1/9 1/10" at bounding box center [88, 129] width 27 height 10
select select "%"
click option "%" at bounding box center [0, 0] width 0 height 0
click at [88, 129] on input "100" at bounding box center [88, 129] width 27 height 10
drag, startPoint x: 88, startPoint y: 129, endPoint x: 72, endPoint y: 125, distance: 16.6
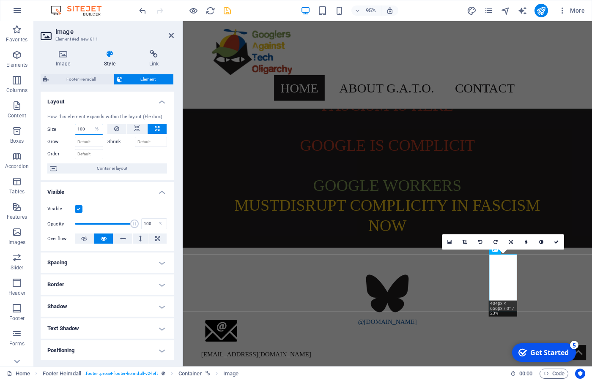
click at [75, 125] on input "100" at bounding box center [88, 129] width 27 height 10
type input "50"
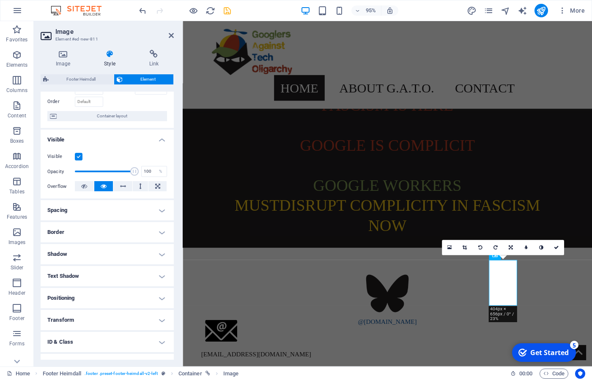
scroll to position [86, 0]
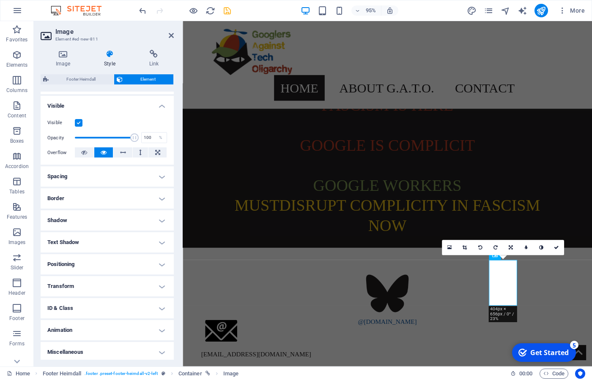
click at [151, 199] on h4 "Border" at bounding box center [107, 198] width 133 height 20
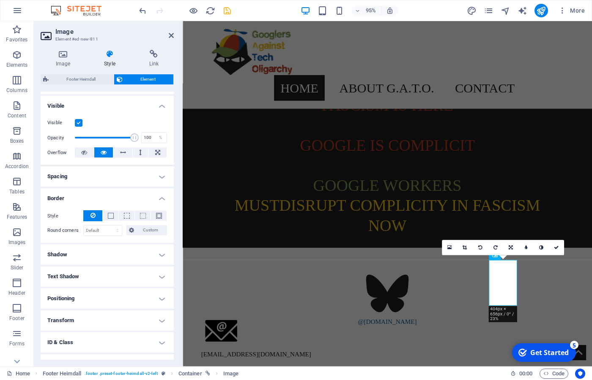
click at [153, 177] on h4 "Spacing" at bounding box center [107, 176] width 133 height 20
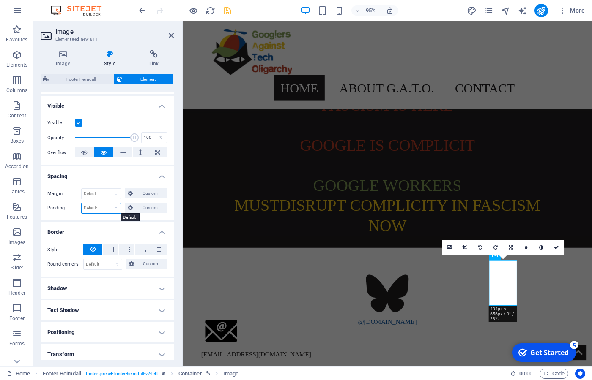
click at [82, 203] on select "Default px rem % vh vw Custom" at bounding box center [101, 208] width 39 height 10
select select "px"
click option "px" at bounding box center [0, 0] width 0 height 0
type input "10"
click at [507, 295] on div "@[DOMAIN_NAME] [DOMAIN_NAME][EMAIL_ADDRESS][DOMAIN_NAME] Googler Sign-Up GATO L…" at bounding box center [398, 384] width 431 height 248
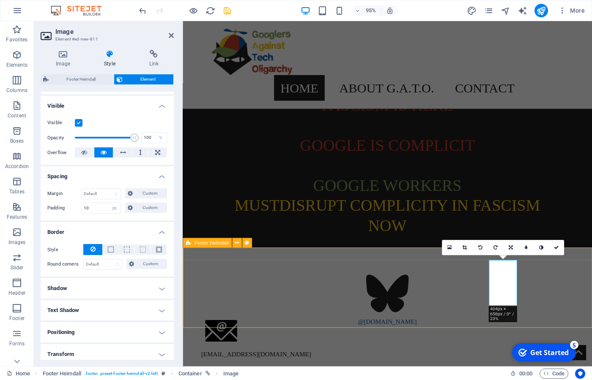
click at [507, 295] on div "@[DOMAIN_NAME] [DOMAIN_NAME][EMAIL_ADDRESS][DOMAIN_NAME] Googler Sign-Up GATO L…" at bounding box center [398, 384] width 431 height 248
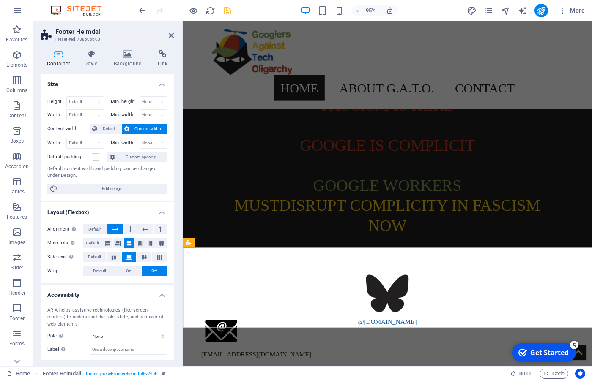
click at [273, 366] on html "Skip to main content Home About G.A.T.O. Mission Demands History Contact Google…" at bounding box center [398, 264] width 431 height 487
select select "px"
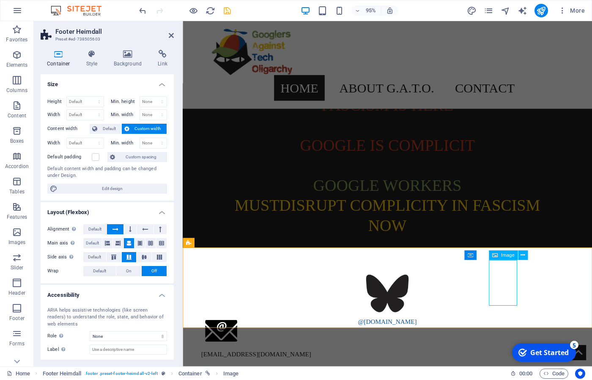
select select "%"
select select "px"
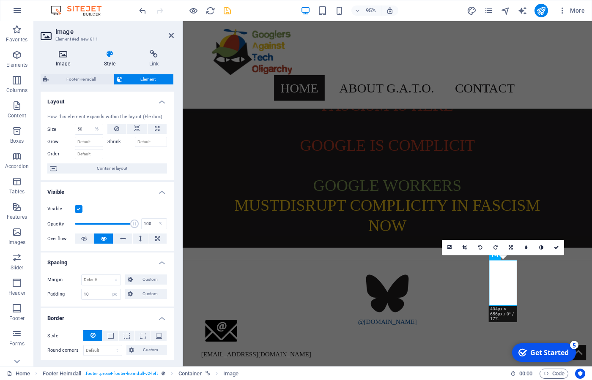
click at [59, 63] on h4 "Image" at bounding box center [65, 59] width 48 height 18
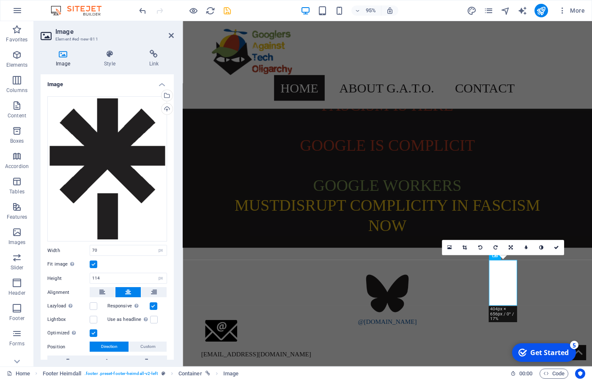
click at [91, 266] on label at bounding box center [94, 265] width 8 height 8
click at [0, 0] on input "Fit image Automatically fit image to a fixed width and height" at bounding box center [0, 0] width 0 height 0
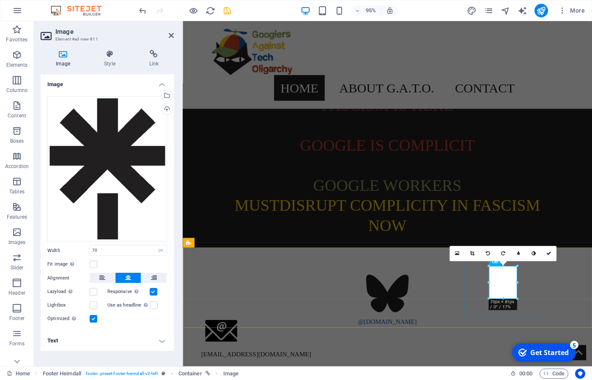
select select "%"
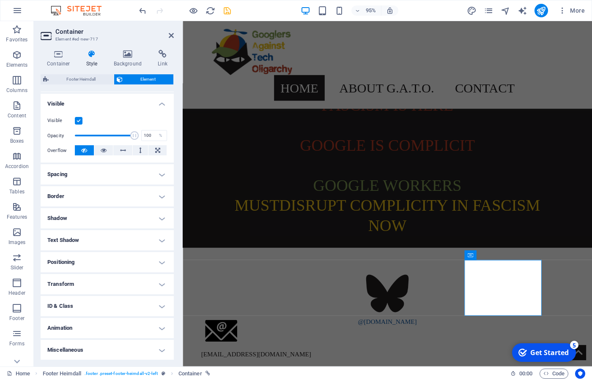
scroll to position [89, 0]
click at [242, 277] on div "@[DOMAIN_NAME]" at bounding box center [397, 302] width 405 height 59
select select "%"
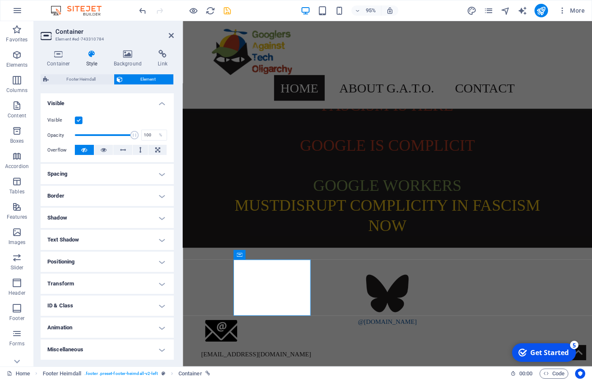
click at [160, 259] on h4 "Positioning" at bounding box center [107, 262] width 133 height 20
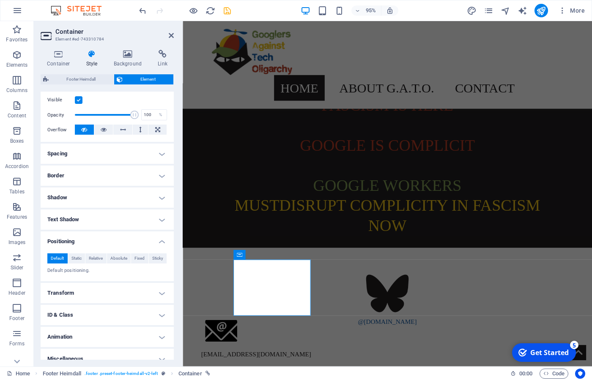
scroll to position [118, 0]
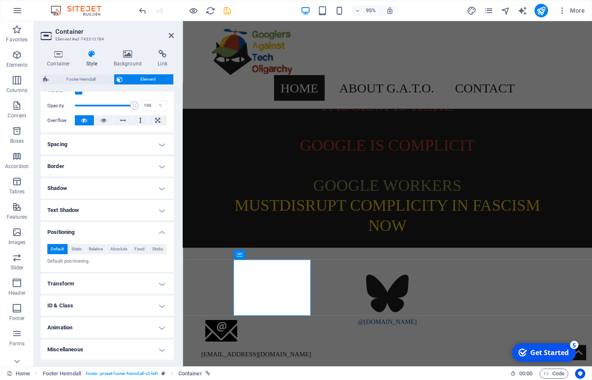
click at [150, 207] on h4 "Text Shadow" at bounding box center [107, 210] width 133 height 20
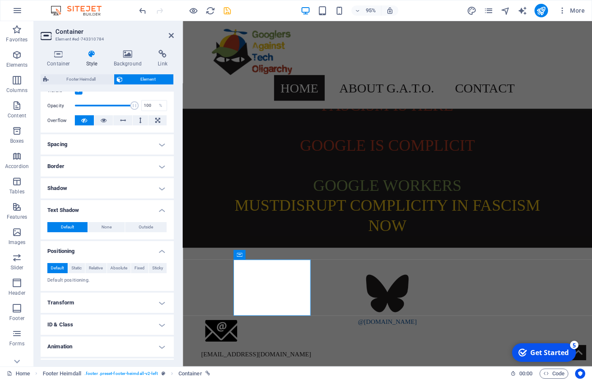
click at [156, 191] on h4 "Shadow" at bounding box center [107, 188] width 133 height 20
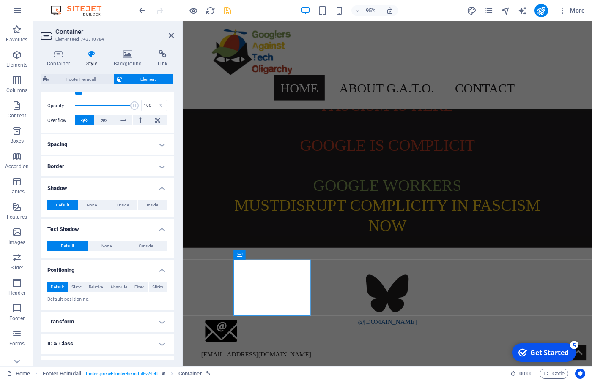
click at [144, 169] on h4 "Border" at bounding box center [107, 166] width 133 height 20
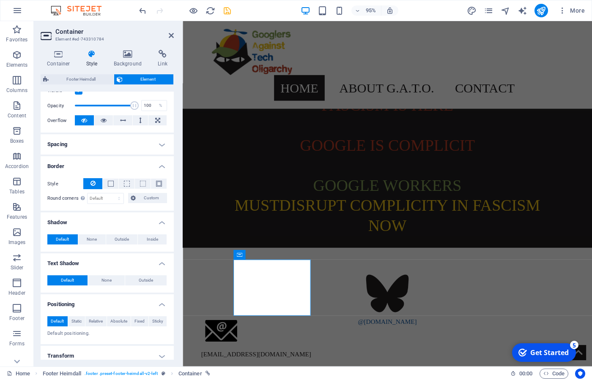
click at [145, 144] on h4 "Spacing" at bounding box center [107, 144] width 133 height 20
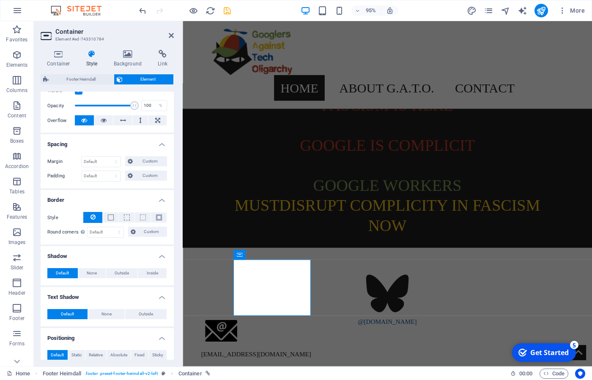
scroll to position [224, 0]
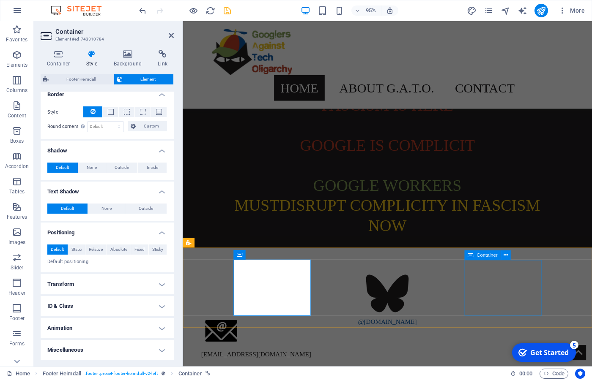
select select "%"
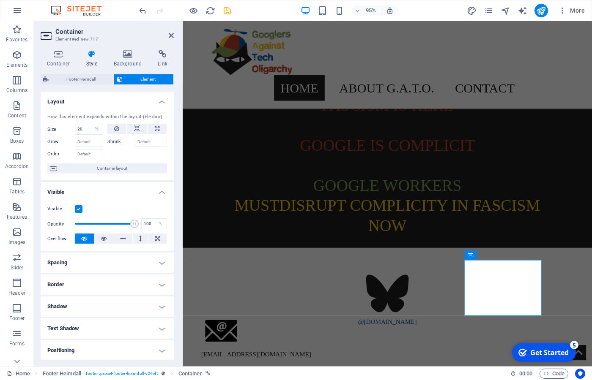
scroll to position [89, 0]
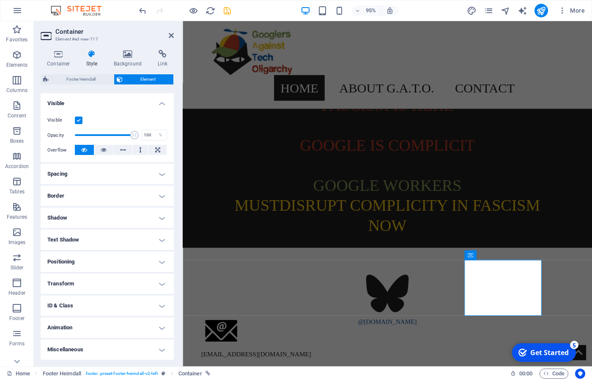
click at [163, 262] on h4 "Positioning" at bounding box center [107, 262] width 133 height 20
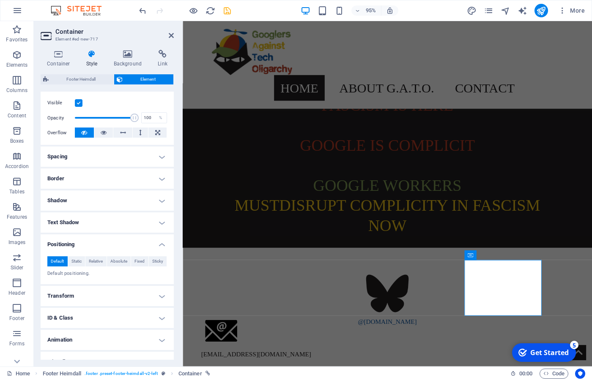
scroll to position [118, 0]
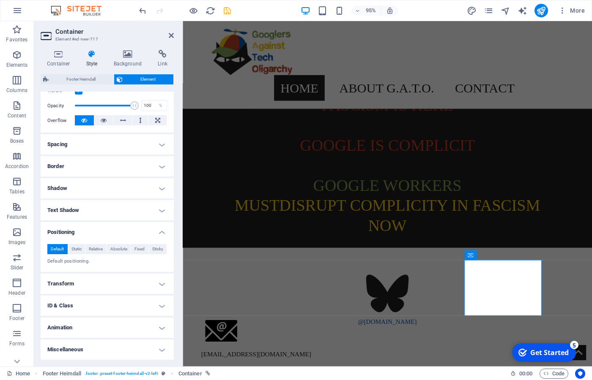
click at [141, 353] on h4 "Miscellaneous" at bounding box center [107, 350] width 133 height 20
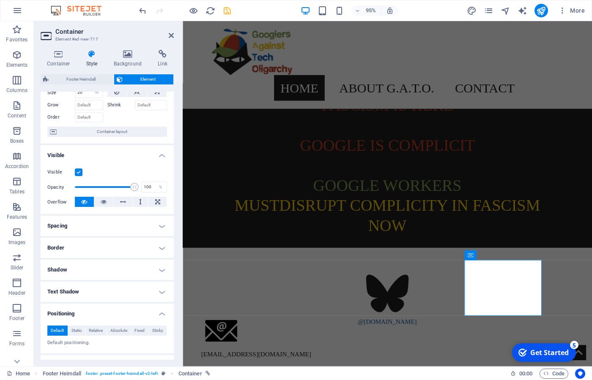
scroll to position [0, 0]
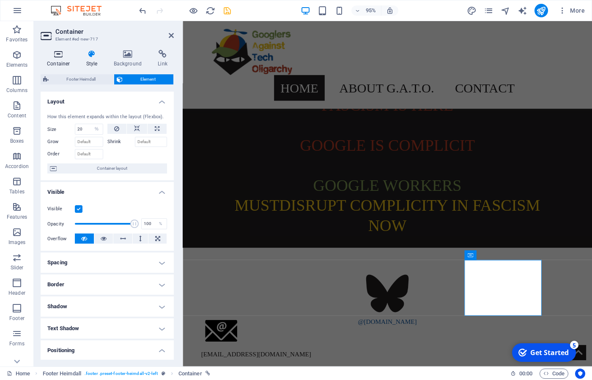
click at [57, 61] on h4 "Container" at bounding box center [60, 59] width 39 height 18
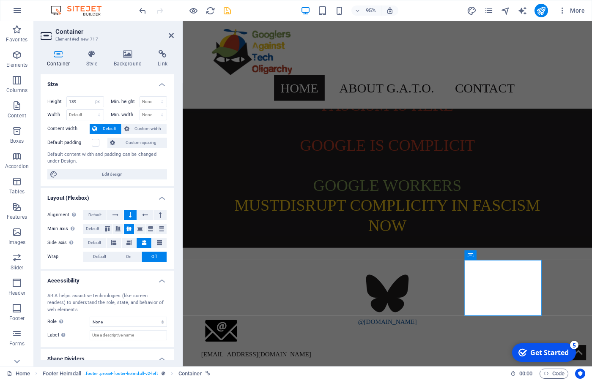
scroll to position [28, 0]
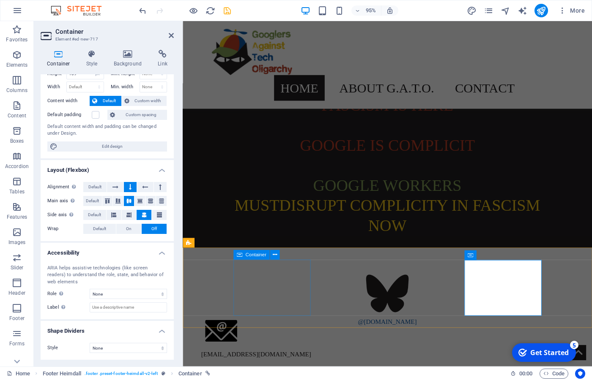
click at [240, 294] on div "@[DOMAIN_NAME]" at bounding box center [397, 302] width 405 height 59
select select "%"
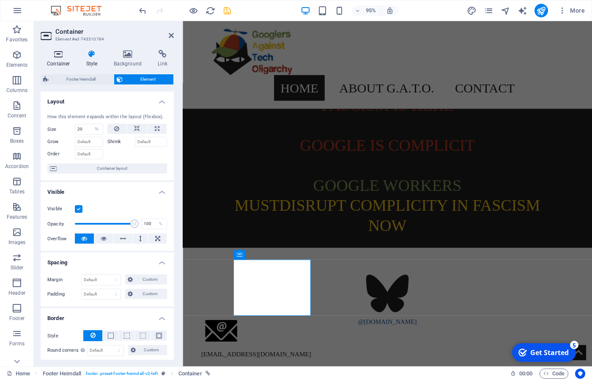
click at [60, 62] on h4 "Container" at bounding box center [60, 59] width 39 height 18
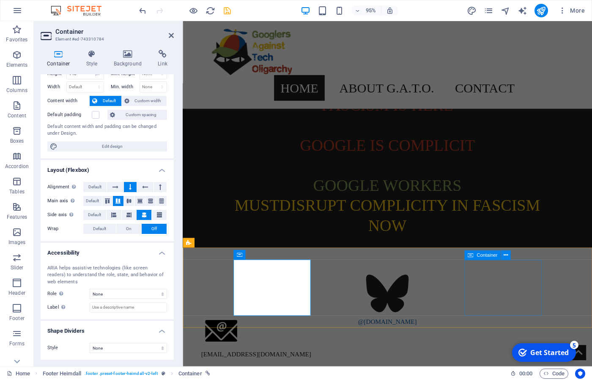
select select "px"
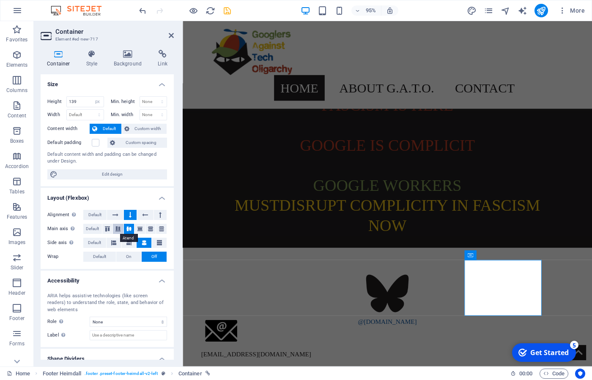
click at [119, 230] on icon at bounding box center [118, 229] width 10 height 5
select select "px"
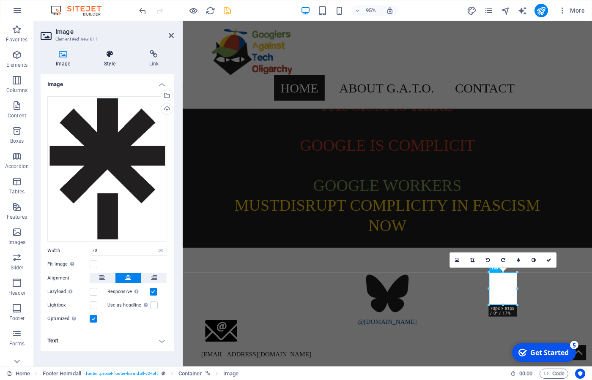
click at [108, 62] on h4 "Style" at bounding box center [111, 59] width 45 height 18
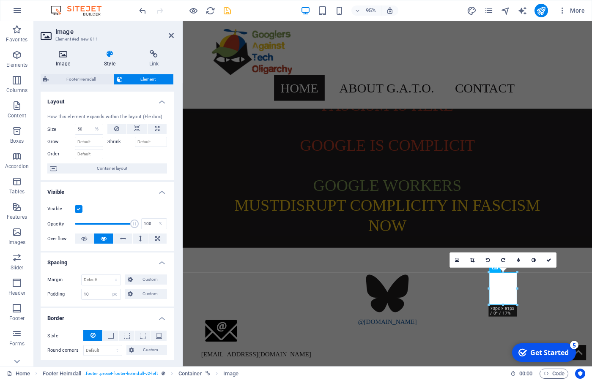
click at [64, 57] on icon at bounding box center [63, 54] width 45 height 8
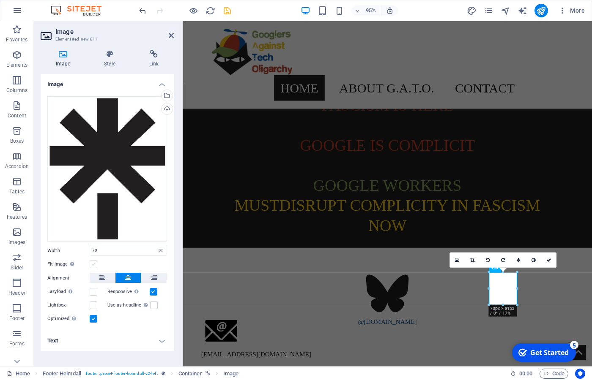
click at [93, 266] on label at bounding box center [94, 265] width 8 height 8
click at [0, 0] on input "Fit image Automatically fit image to a fixed width and height" at bounding box center [0, 0] width 0 height 0
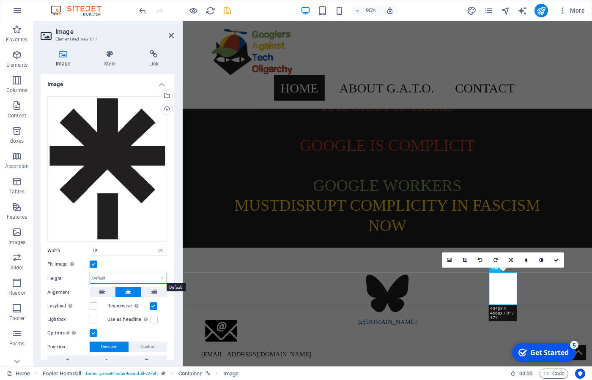
click at [90, 273] on select "Default auto px" at bounding box center [128, 278] width 76 height 10
click at [146, 278] on select "Default auto px" at bounding box center [128, 278] width 76 height 10
click at [90, 273] on select "Default auto px" at bounding box center [128, 278] width 76 height 10
select select "px"
click option "px" at bounding box center [0, 0] width 0 height 0
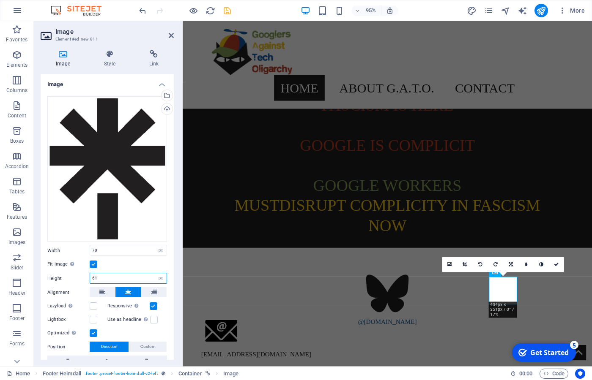
click at [116, 278] on input "61" at bounding box center [128, 278] width 76 height 10
drag, startPoint x: 121, startPoint y: 276, endPoint x: 76, endPoint y: 272, distance: 44.6
click at [90, 273] on input "65" at bounding box center [128, 278] width 76 height 10
drag, startPoint x: 109, startPoint y: 280, endPoint x: 82, endPoint y: 276, distance: 27.4
click at [90, 276] on input "70" at bounding box center [128, 278] width 76 height 10
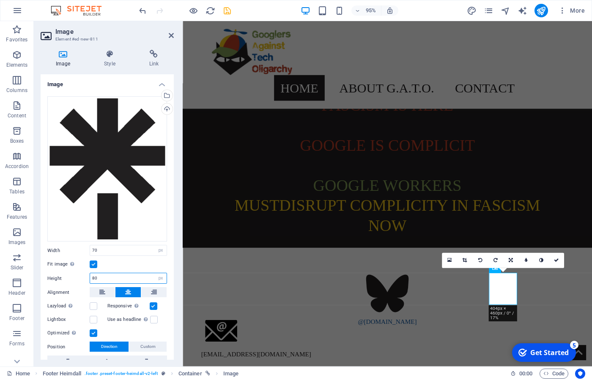
drag, startPoint x: 116, startPoint y: 282, endPoint x: 82, endPoint y: 280, distance: 34.3
click at [90, 280] on input "80" at bounding box center [128, 278] width 76 height 10
drag, startPoint x: 98, startPoint y: 278, endPoint x: 86, endPoint y: 278, distance: 12.3
click at [90, 278] on input "90" at bounding box center [128, 278] width 76 height 10
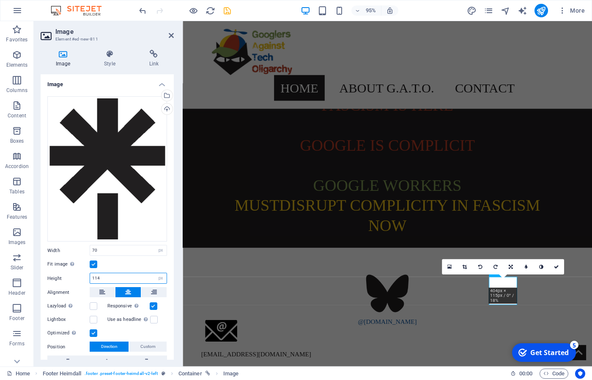
type input "114"
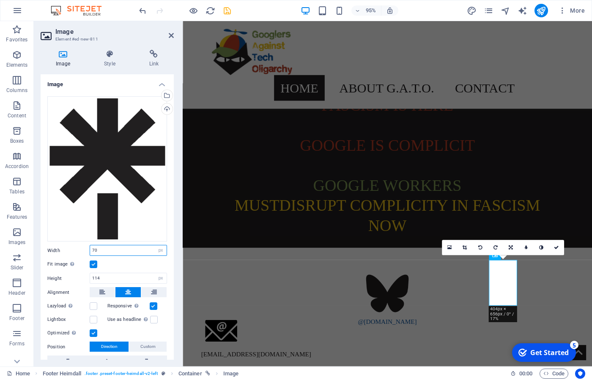
drag, startPoint x: 106, startPoint y: 252, endPoint x: 81, endPoint y: 254, distance: 25.8
click at [90, 254] on input "70" at bounding box center [128, 251] width 76 height 10
drag, startPoint x: 100, startPoint y: 249, endPoint x: 87, endPoint y: 251, distance: 13.8
click at [90, 251] on input "90" at bounding box center [128, 251] width 76 height 10
type input "100"
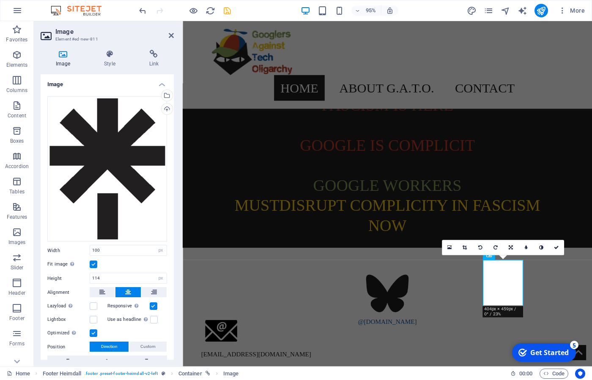
click at [486, 368] on html "Skip to main content Home About G.A.T.O. Mission Demands History Contact Google…" at bounding box center [398, 264] width 431 height 487
click at [488, 373] on html "Skip to main content Home About G.A.T.O. Mission Demands History Contact Google…" at bounding box center [398, 264] width 431 height 487
click at [445, 363] on html "Skip to main content Home About G.A.T.O. Mission Demands History Contact Google…" at bounding box center [398, 264] width 431 height 487
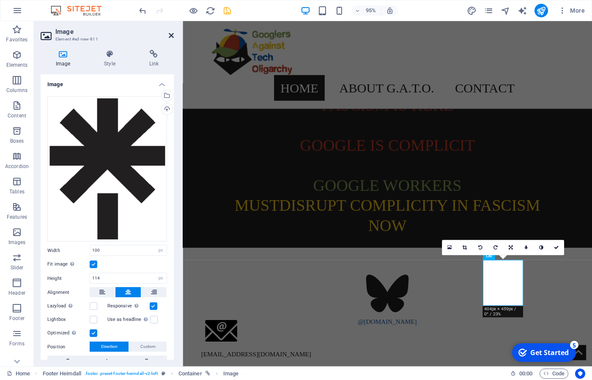
click at [169, 33] on icon at bounding box center [171, 35] width 5 height 7
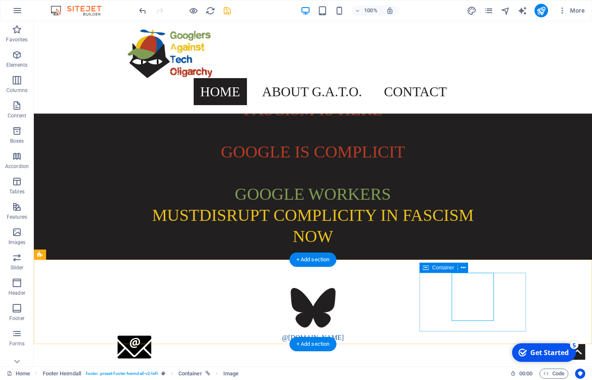
select select "px"
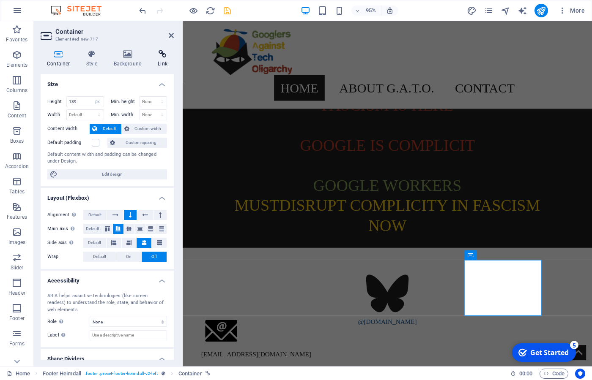
click at [165, 56] on icon at bounding box center [162, 54] width 22 height 8
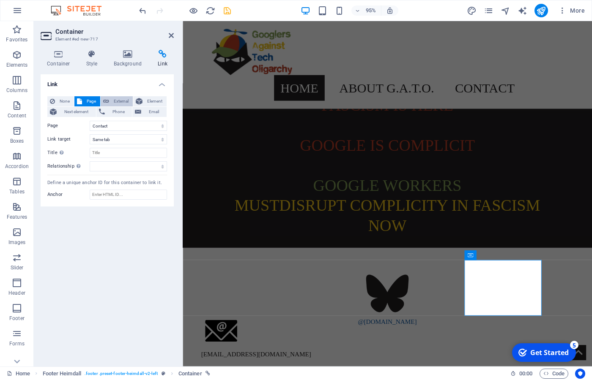
click at [120, 103] on span "External" at bounding box center [121, 101] width 19 height 10
select select "blank"
drag, startPoint x: 127, startPoint y: 127, endPoint x: 84, endPoint y: 125, distance: 43.6
click at [90, 125] on input "/14346271" at bounding box center [128, 126] width 77 height 10
paste input "[URL][DOMAIN_NAME]"
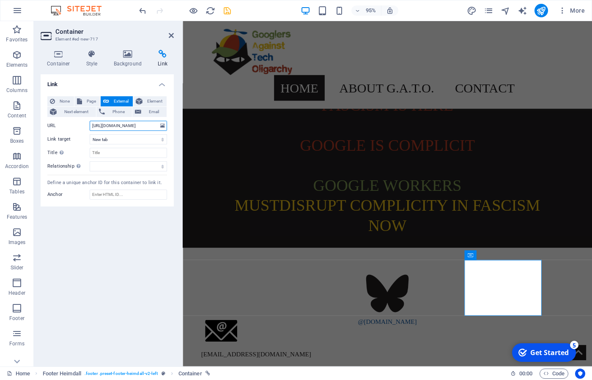
scroll to position [0, 23]
type input "[URL][DOMAIN_NAME]"
click at [117, 150] on input "Title Additional link description, should not be the same as the link text. The…" at bounding box center [128, 153] width 77 height 10
type input "GATO Linktree"
click at [106, 252] on div "Link None Page External Element Next element Phone Email Page Home About G.A.T.…" at bounding box center [107, 217] width 133 height 286
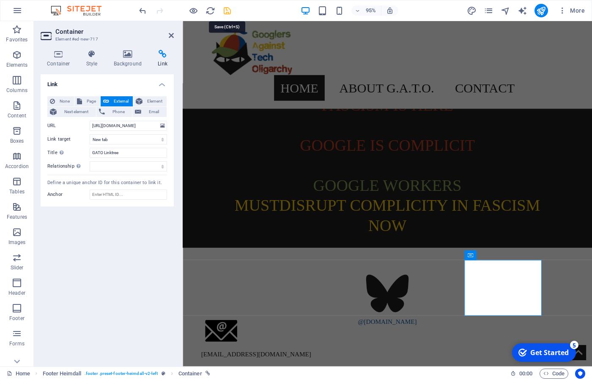
click at [227, 9] on icon "save" at bounding box center [227, 11] width 10 height 10
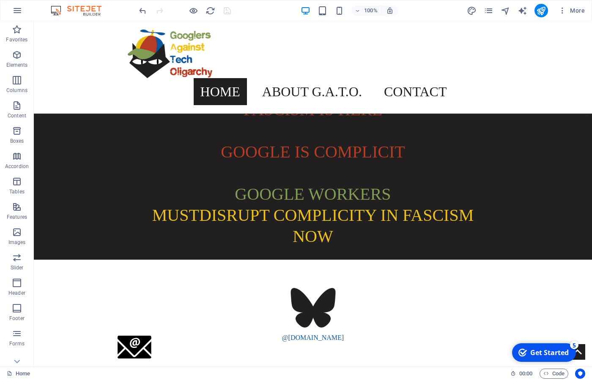
click at [214, 358] on html "Skip to main content Home About G.A.T.O. Mission Demands History Contact Google…" at bounding box center [313, 264] width 558 height 487
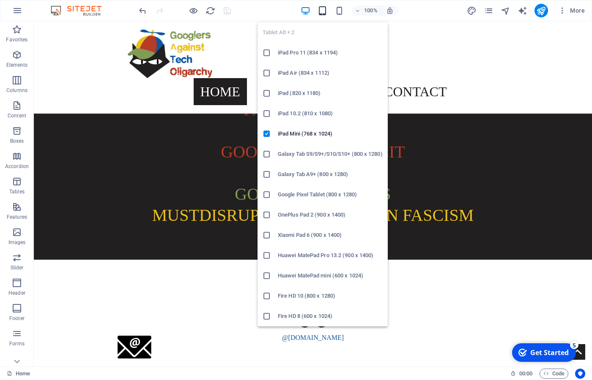
click at [325, 10] on icon "button" at bounding box center [322, 11] width 10 height 10
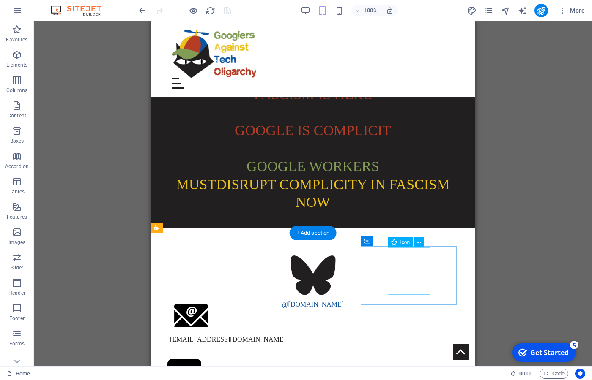
scroll to position [19, 0]
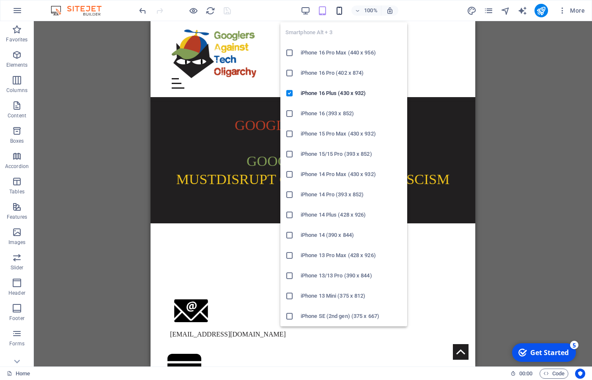
click at [339, 12] on icon "button" at bounding box center [339, 11] width 10 height 10
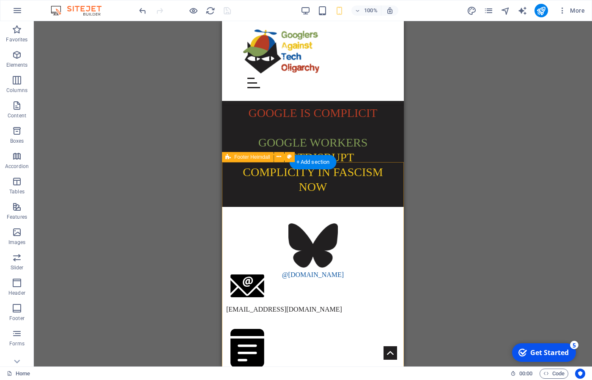
scroll to position [0, 0]
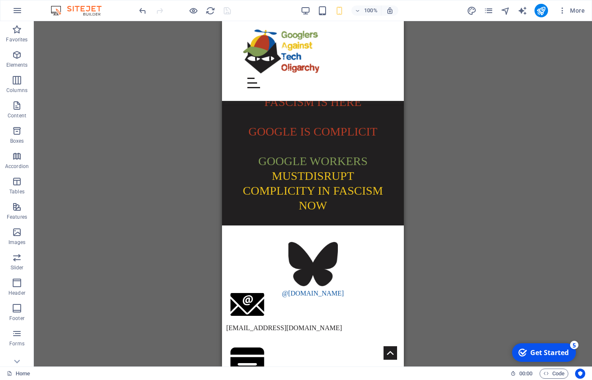
click at [113, 214] on div "H1 Banner Menu Bar Menu Footer Heimdall Container Icon Text Container Container…" at bounding box center [313, 194] width 558 height 346
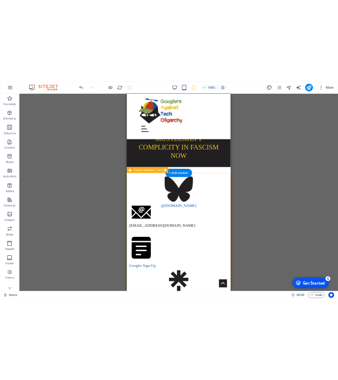
scroll to position [85, 0]
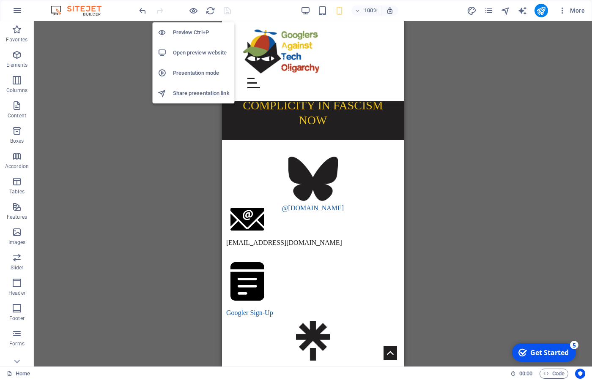
drag, startPoint x: 188, startPoint y: 57, endPoint x: 183, endPoint y: 53, distance: 6.3
click at [186, 59] on li "Open preview website" at bounding box center [194, 53] width 82 height 20
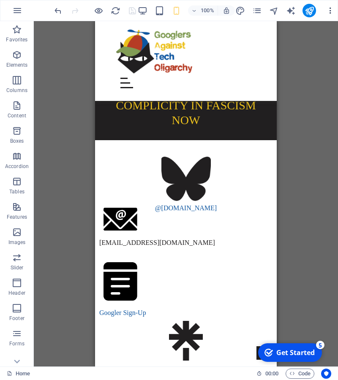
click at [328, 10] on icon "button" at bounding box center [330, 10] width 8 height 8
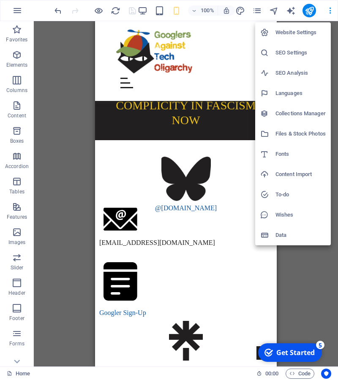
click at [295, 194] on h6 "To-do" at bounding box center [301, 195] width 50 height 10
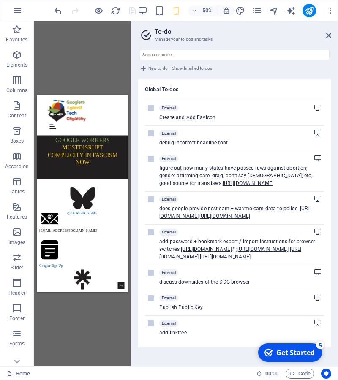
scroll to position [33, 0]
click at [150, 327] on label at bounding box center [151, 324] width 6 height 6
click at [0, 0] on input "checkbox" at bounding box center [0, 0] width 0 height 0
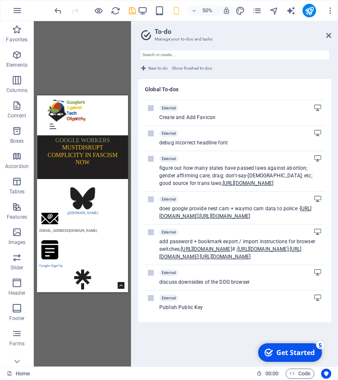
scroll to position [0, 0]
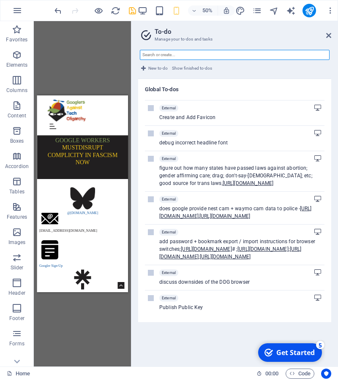
click at [204, 59] on input "text" at bounding box center [235, 55] width 190 height 10
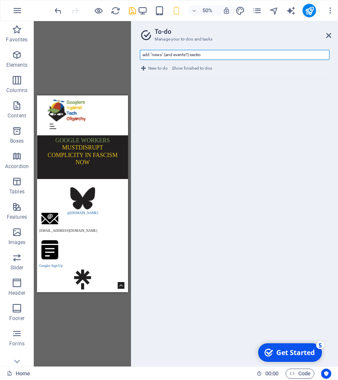
type input "add "news" (and events?) section"
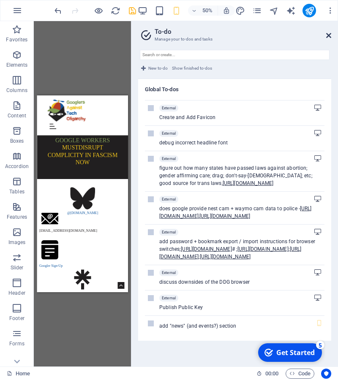
click at [329, 38] on icon at bounding box center [328, 35] width 5 height 7
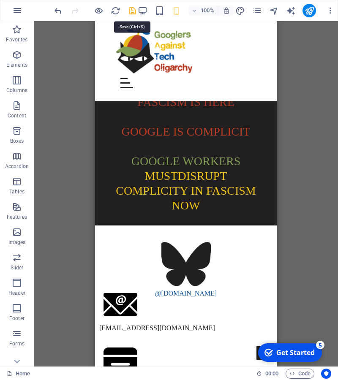
click at [132, 12] on icon "save" at bounding box center [133, 11] width 10 height 10
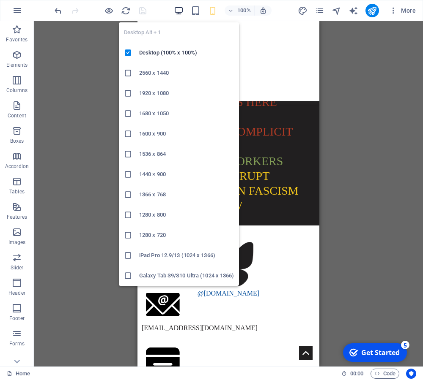
click at [181, 14] on icon "button" at bounding box center [179, 11] width 10 height 10
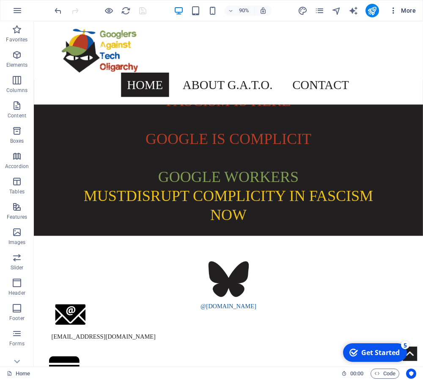
click at [405, 8] on span "More" at bounding box center [402, 10] width 27 height 8
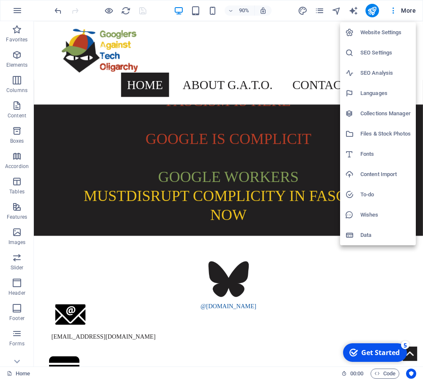
click at [371, 195] on h6 "To-do" at bounding box center [385, 195] width 50 height 10
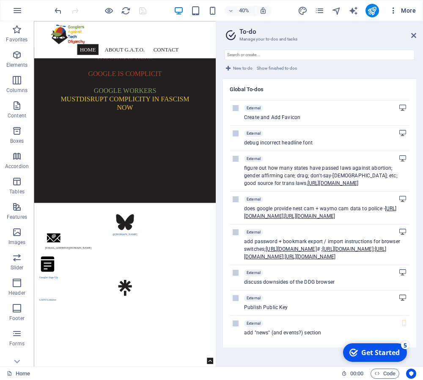
click at [401, 12] on span "More" at bounding box center [402, 10] width 27 height 8
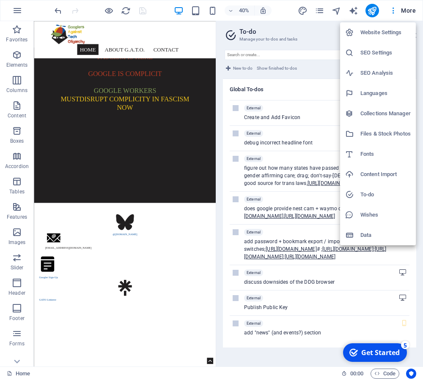
click at [400, 13] on div at bounding box center [211, 190] width 423 height 380
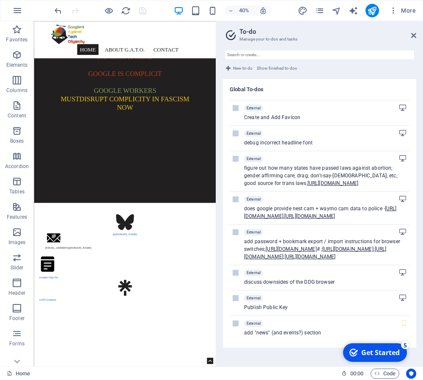
click at [412, 31] on h2 "To-do" at bounding box center [327, 32] width 177 height 8
drag, startPoint x: 411, startPoint y: 35, endPoint x: 218, endPoint y: 90, distance: 200.4
click at [411, 35] on icon at bounding box center [413, 35] width 5 height 7
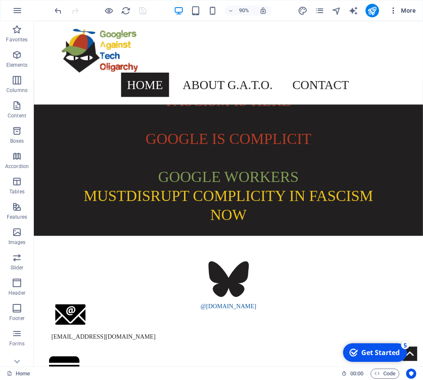
click at [396, 11] on icon "button" at bounding box center [393, 10] width 8 height 8
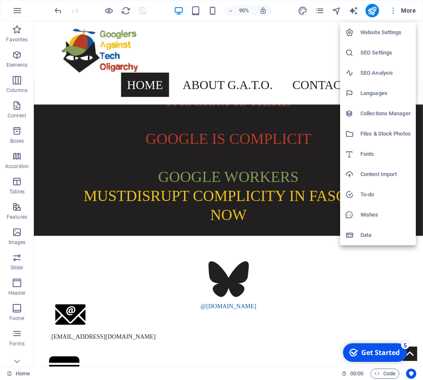
click at [396, 11] on div at bounding box center [211, 190] width 423 height 380
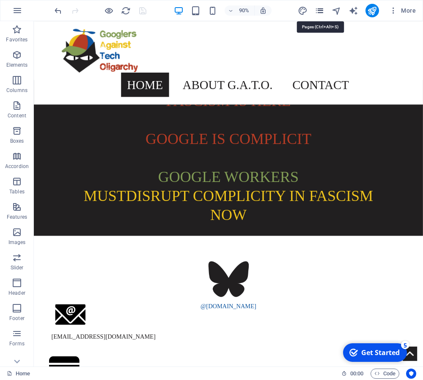
click at [318, 11] on icon "pages" at bounding box center [319, 11] width 10 height 10
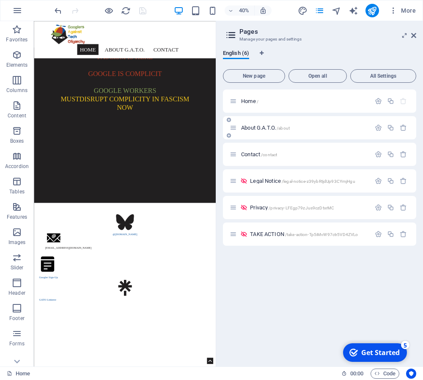
click at [269, 127] on span "About G.A.T.O. /about" at bounding box center [265, 128] width 49 height 6
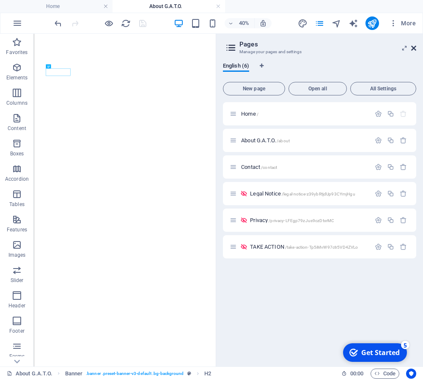
click at [415, 47] on icon at bounding box center [413, 48] width 5 height 7
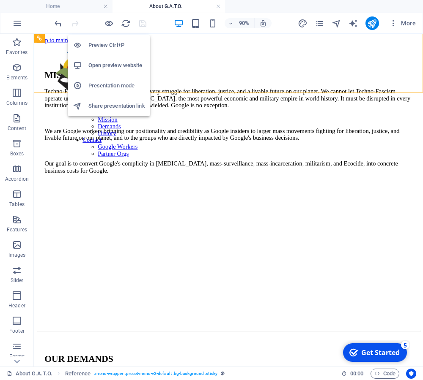
click at [111, 68] on h6 "Open preview website" at bounding box center [116, 65] width 57 height 10
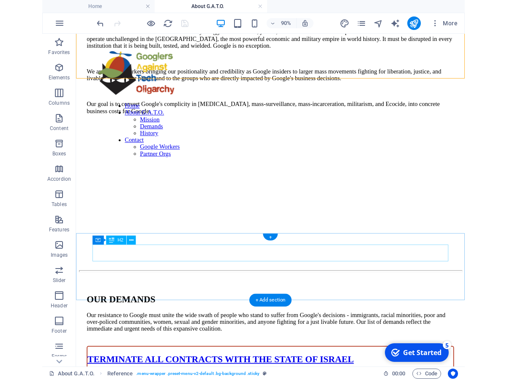
scroll to position [96, 0]
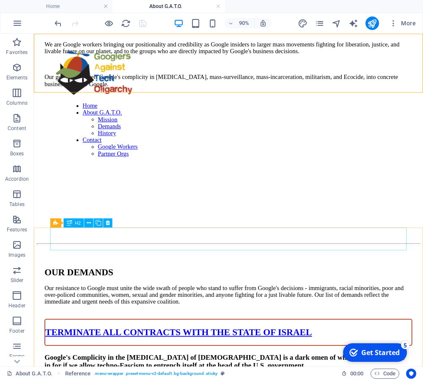
click at [76, 224] on span "H2" at bounding box center [78, 223] width 6 height 5
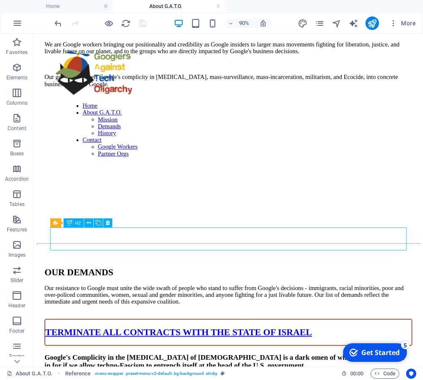
click at [76, 224] on span "H2" at bounding box center [78, 223] width 6 height 5
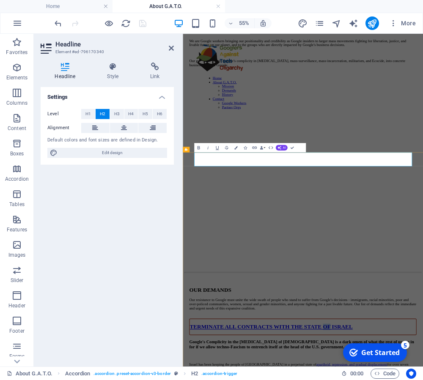
click at [236, 149] on icon "button" at bounding box center [235, 147] width 3 height 3
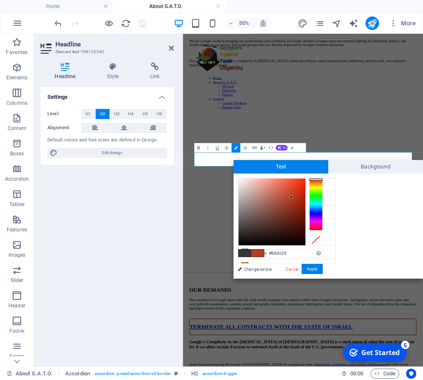
click at [246, 262] on div "#b63c25 Supported formats #0852ed rgb(8, 82, 237) rgba(8, 82, 237, 90%) hsv(221…" at bounding box center [279, 287] width 93 height 227
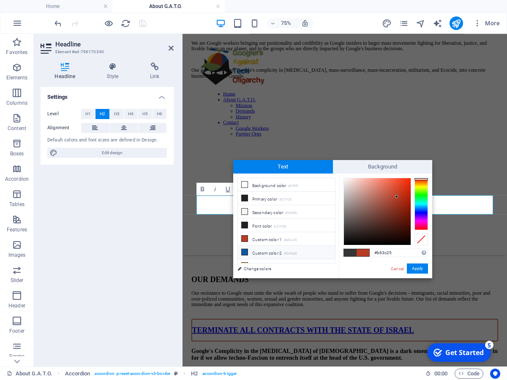
scroll to position [33, 0]
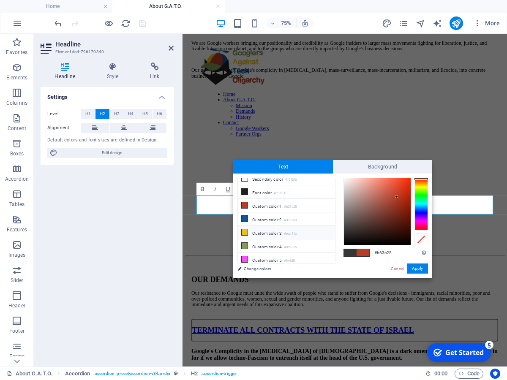
click at [278, 229] on li "Custom color 3 #ecc11c" at bounding box center [286, 233] width 97 height 14
type input "#ecc11c"
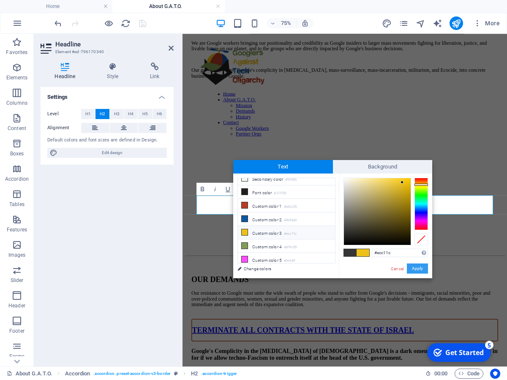
click at [418, 268] on button "Apply" at bounding box center [417, 269] width 21 height 10
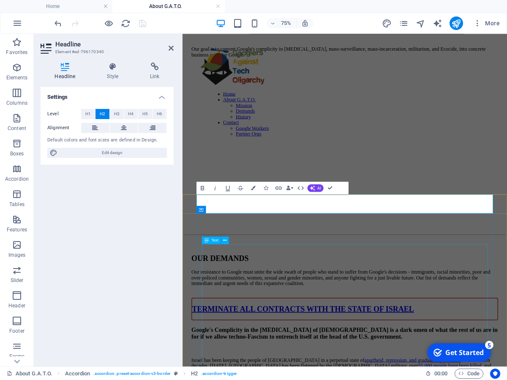
scroll to position [145, 0]
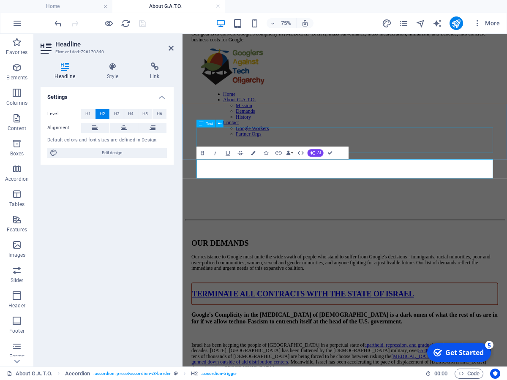
click at [382, 327] on div "Our resistance to Google must unite the wide swath of people who stand to suffe…" at bounding box center [398, 338] width 409 height 23
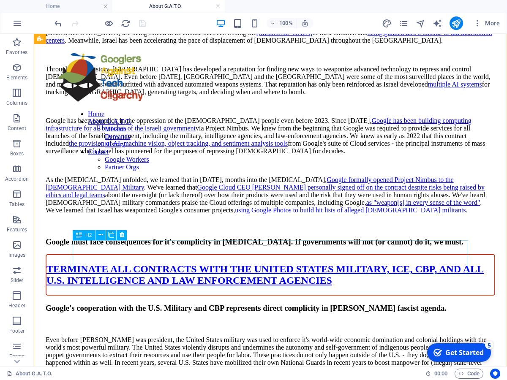
scroll to position [482, 0]
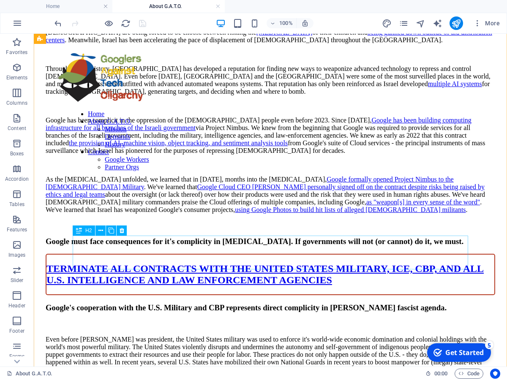
click at [166, 254] on div "TERMINATE ALL CONTRACTS WITH THE UNITED STATES MILITARY, ICE, CBP, AND ALL U.S.…" at bounding box center [271, 274] width 450 height 41
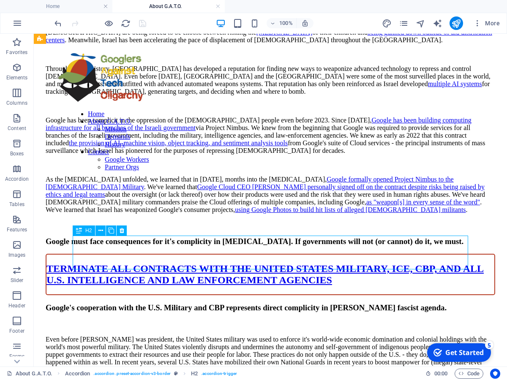
click at [166, 254] on div "TERMINATE ALL CONTRACTS WITH THE UNITED STATES MILITARY, ICE, CBP, AND ALL U.S.…" at bounding box center [271, 274] width 450 height 41
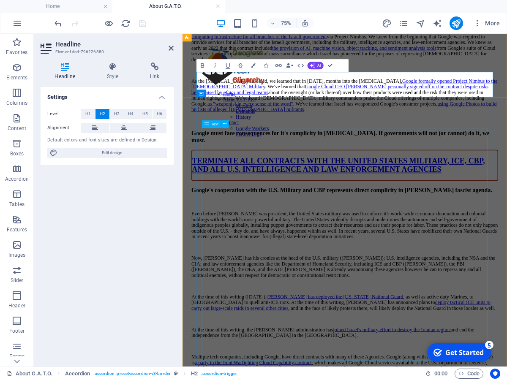
scroll to position [578, 0]
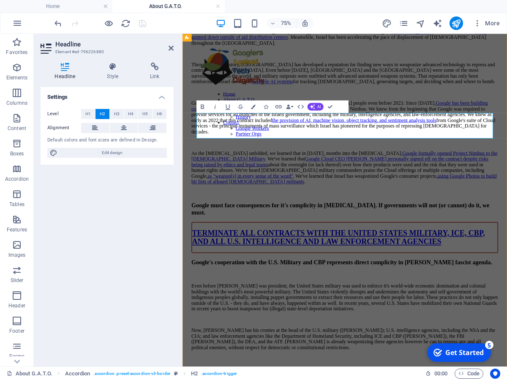
click at [318, 294] on link "TERMINATE ALL CONTRACTS WITH THE UNITED STATES MILITARY, ICE, CBP, AND ALL U.S.…" at bounding box center [390, 305] width 390 height 22
click at [317, 294] on link "TERMINATE ALL CONTRACTS WITH THE UNITED STATES MILITARY, ICE, CBP, AND ALL U.S.…" at bounding box center [390, 305] width 390 height 22
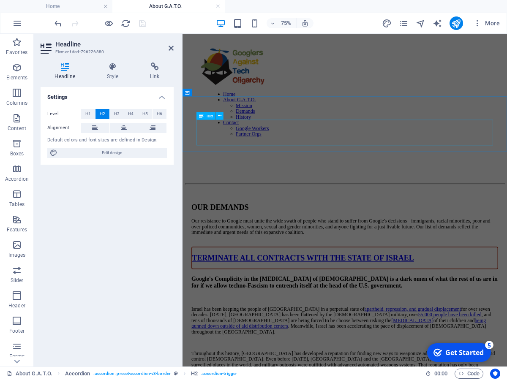
scroll to position [96, 0]
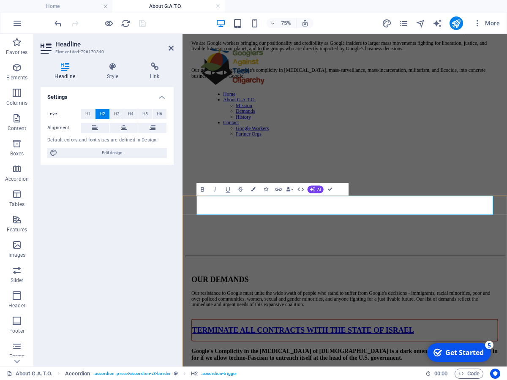
click at [253, 188] on icon "button" at bounding box center [253, 189] width 5 height 5
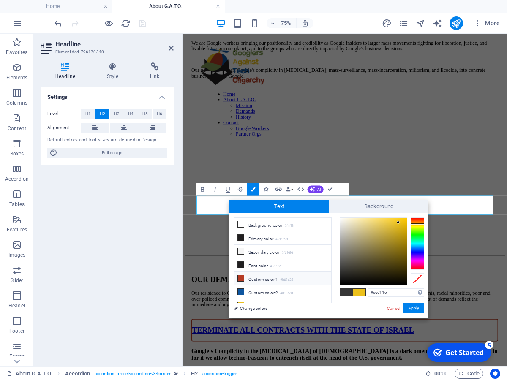
click at [270, 276] on li "Custom color 1 #b63c25" at bounding box center [282, 279] width 97 height 14
type input "#b63c25"
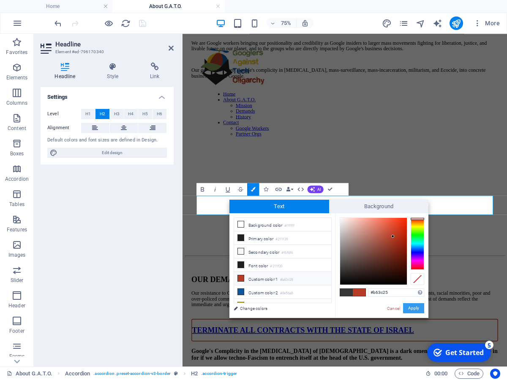
click at [416, 307] on button "Apply" at bounding box center [413, 308] width 21 height 10
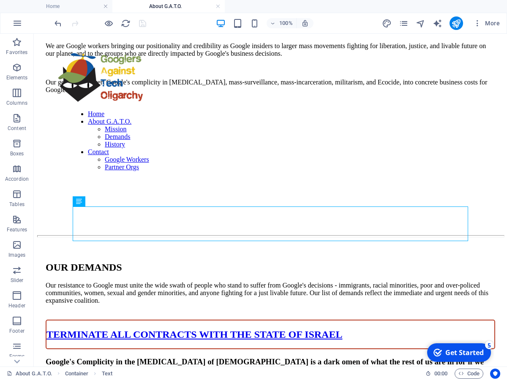
scroll to position [96, 0]
click at [401, 22] on icon "pages" at bounding box center [404, 24] width 10 height 10
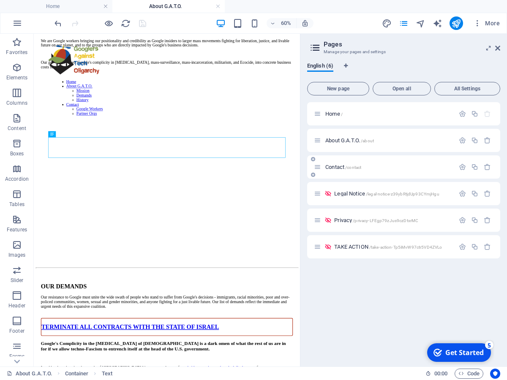
click at [340, 166] on span "Contact /contact" at bounding box center [343, 167] width 36 height 6
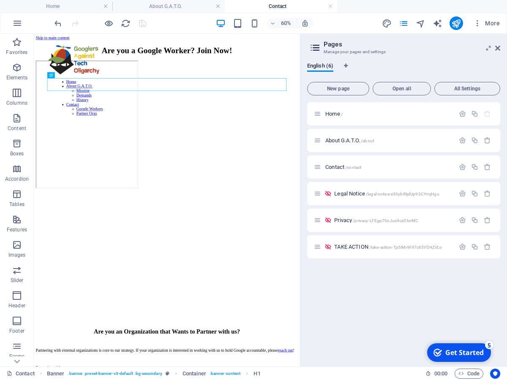
scroll to position [0, 0]
click at [363, 69] on div "Are you a Google Worker? Join Now!" at bounding box center [255, 62] width 437 height 16
click at [230, 227] on div at bounding box center [255, 186] width 437 height 215
click at [500, 48] on aside "Pages Manage your pages and settings English (6) New page Open all All Settings…" at bounding box center [403, 200] width 207 height 333
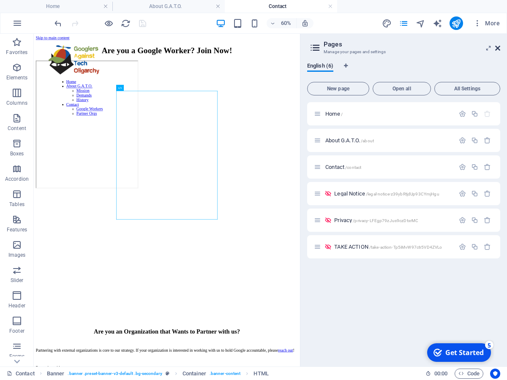
click at [499, 49] on icon at bounding box center [497, 48] width 5 height 7
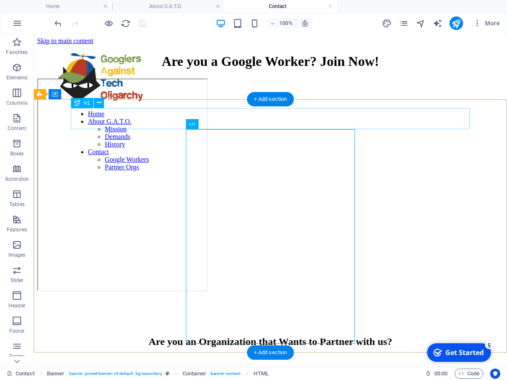
click at [380, 69] on div "Are you a Google Worker? Join Now!" at bounding box center [270, 62] width 467 height 16
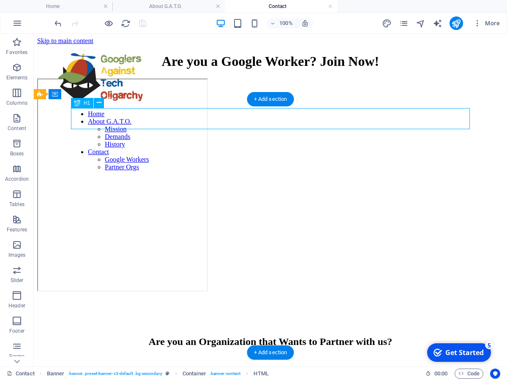
click at [380, 69] on div "Are you a Google Worker? Join Now!" at bounding box center [270, 62] width 467 height 16
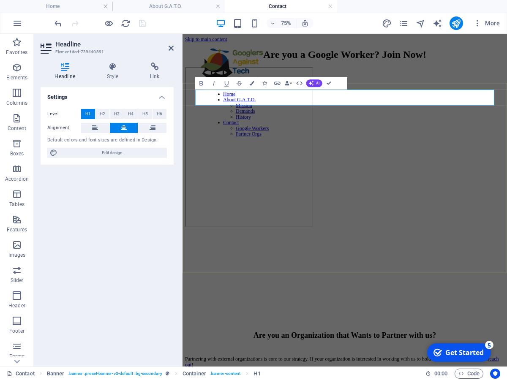
click at [502, 69] on h1 "Are you a Google Worker? Join Now!" at bounding box center [399, 62] width 426 height 16
click at [507, 69] on h1 "Are you a Google Worker? Join Now!" at bounding box center [399, 62] width 426 height 16
click at [458, 69] on h1 "Are you a Google Worker? Join Now!" at bounding box center [399, 62] width 426 height 16
click at [200, 207] on div "Are you a Google Worker? Reach out [DATE]!" at bounding box center [399, 172] width 426 height 254
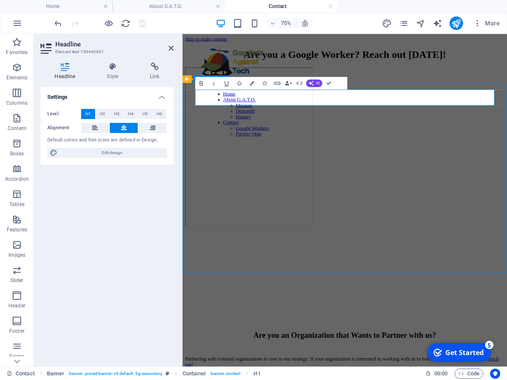
click at [200, 207] on div "Are you a Google Worker? Reach out [DATE]!" at bounding box center [399, 172] width 426 height 254
select select "px"
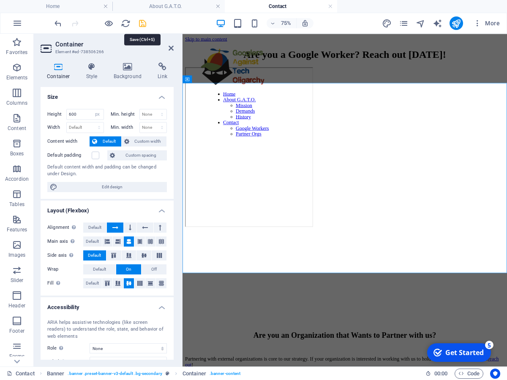
click at [142, 27] on icon "save" at bounding box center [143, 24] width 10 height 10
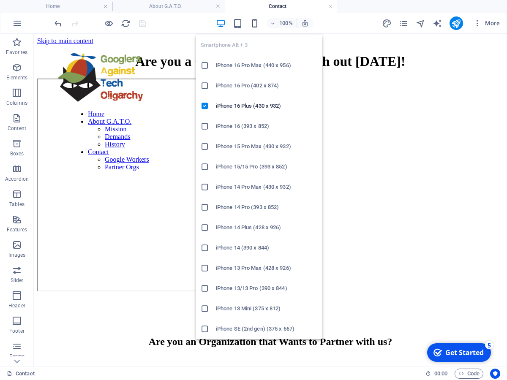
click at [254, 24] on icon "button" at bounding box center [255, 24] width 10 height 10
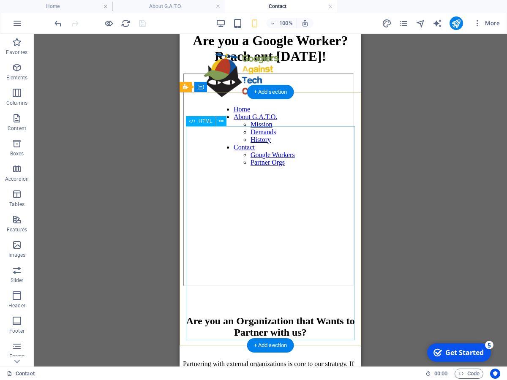
scroll to position [3, 0]
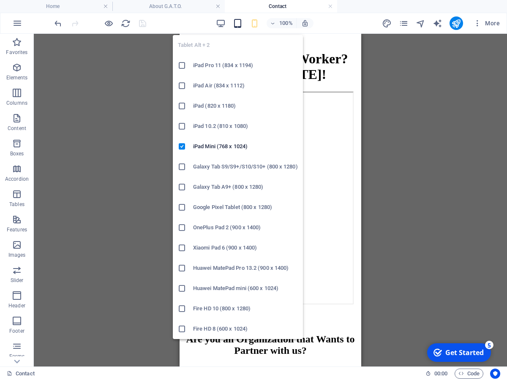
click at [237, 21] on icon "button" at bounding box center [238, 24] width 10 height 10
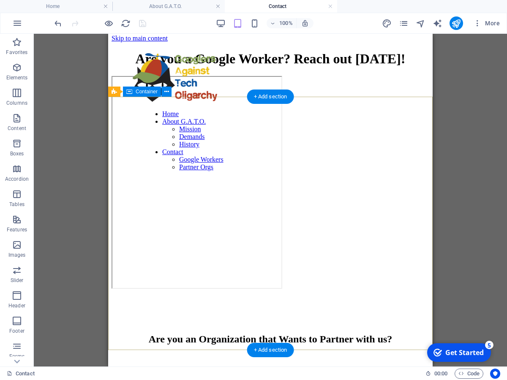
scroll to position [0, 0]
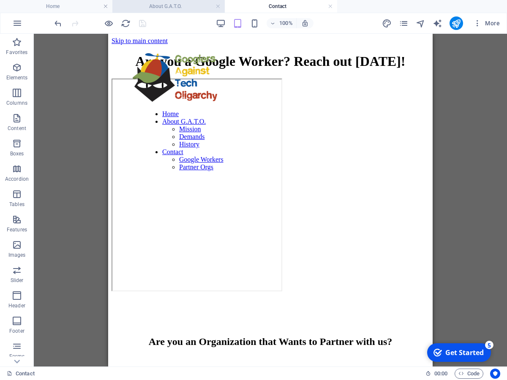
click at [194, 7] on h4 "About G.A.T.O." at bounding box center [168, 6] width 112 height 9
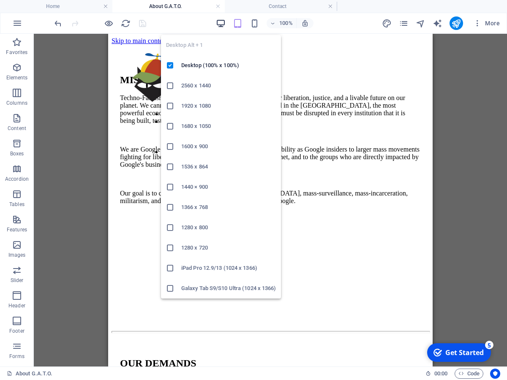
click at [220, 26] on icon "button" at bounding box center [221, 24] width 10 height 10
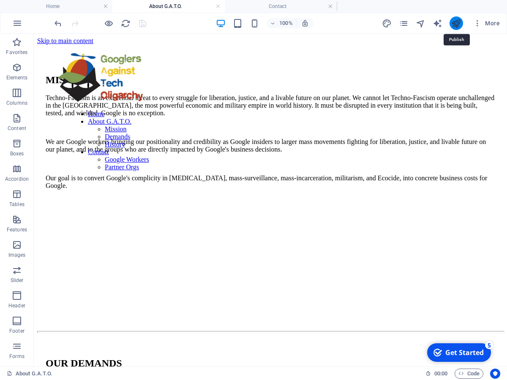
click at [460, 24] on icon "publish" at bounding box center [456, 24] width 10 height 10
